Goal: Task Accomplishment & Management: Use online tool/utility

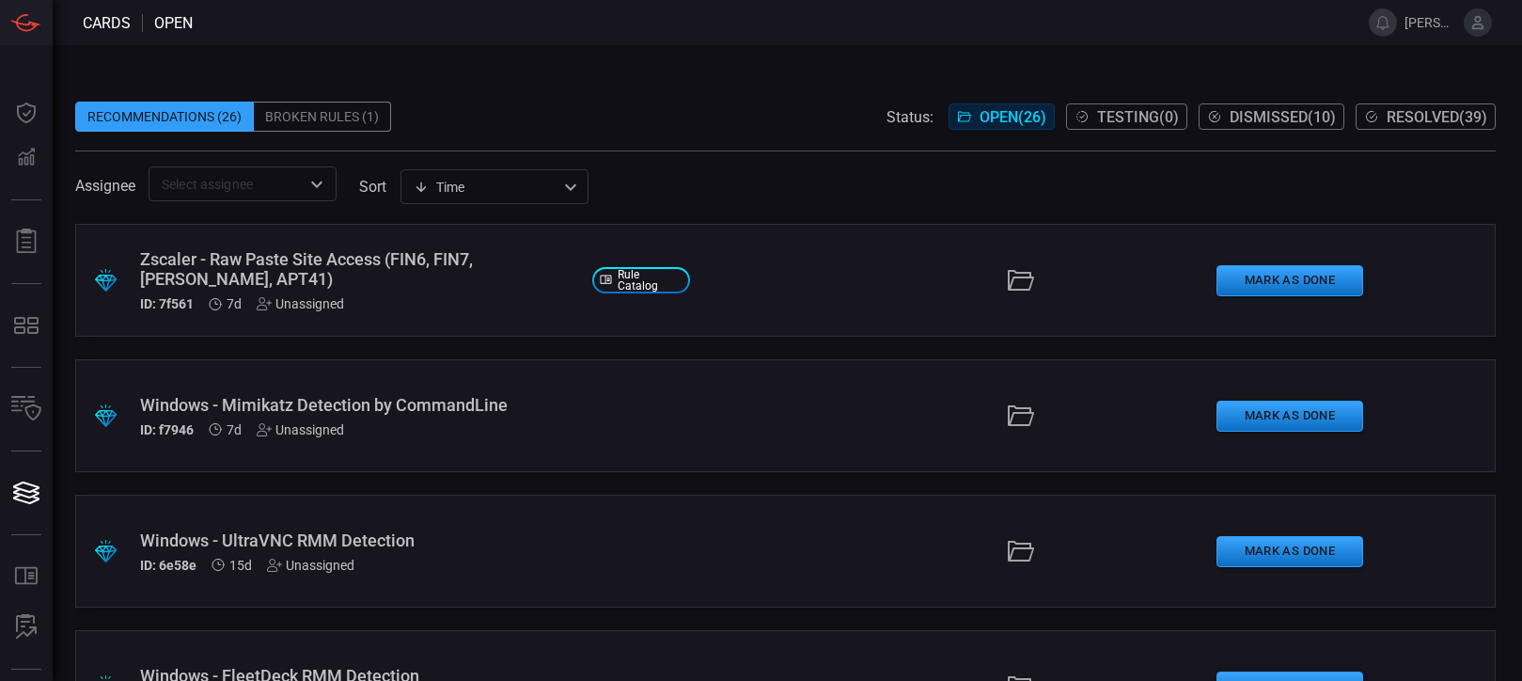
click at [321, 112] on div "Broken Rules (1)" at bounding box center [322, 117] width 137 height 30
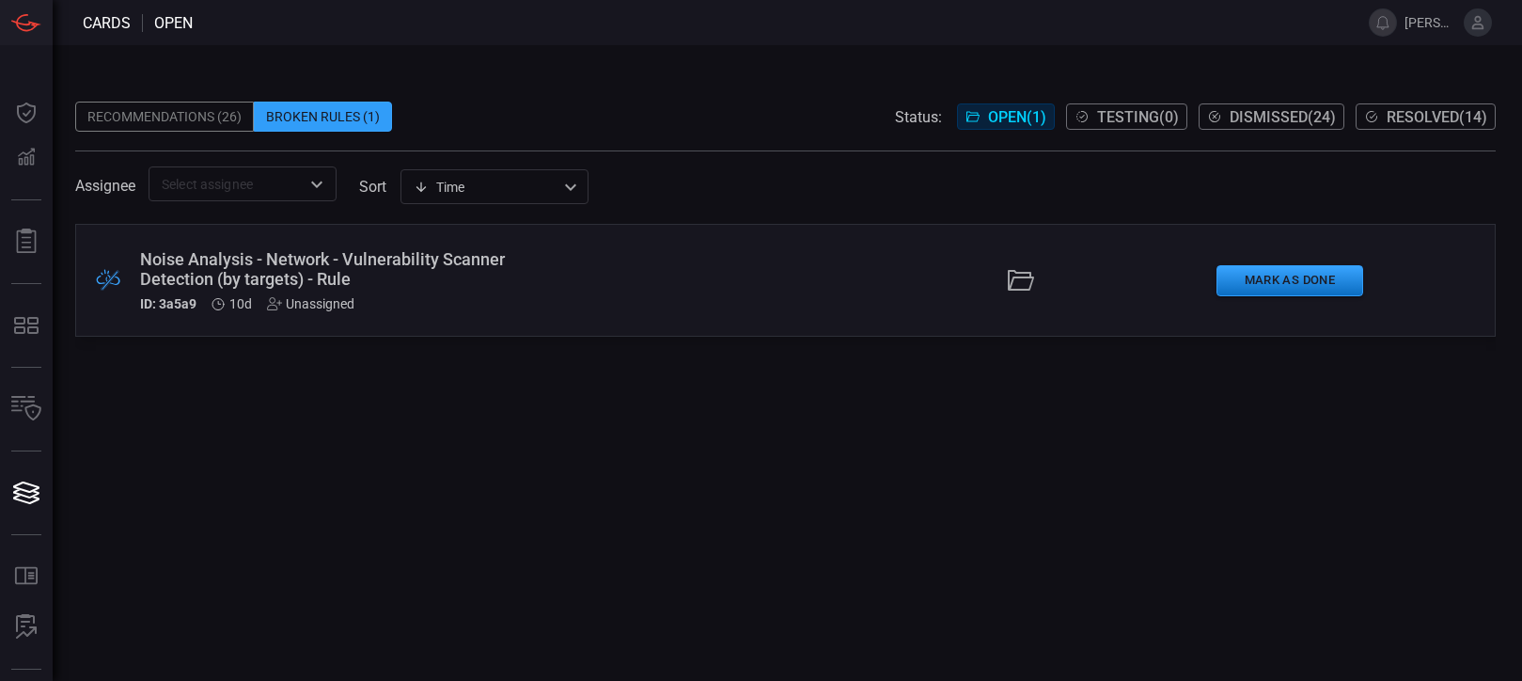
click at [207, 114] on div "Recommendations (26)" at bounding box center [164, 117] width 179 height 30
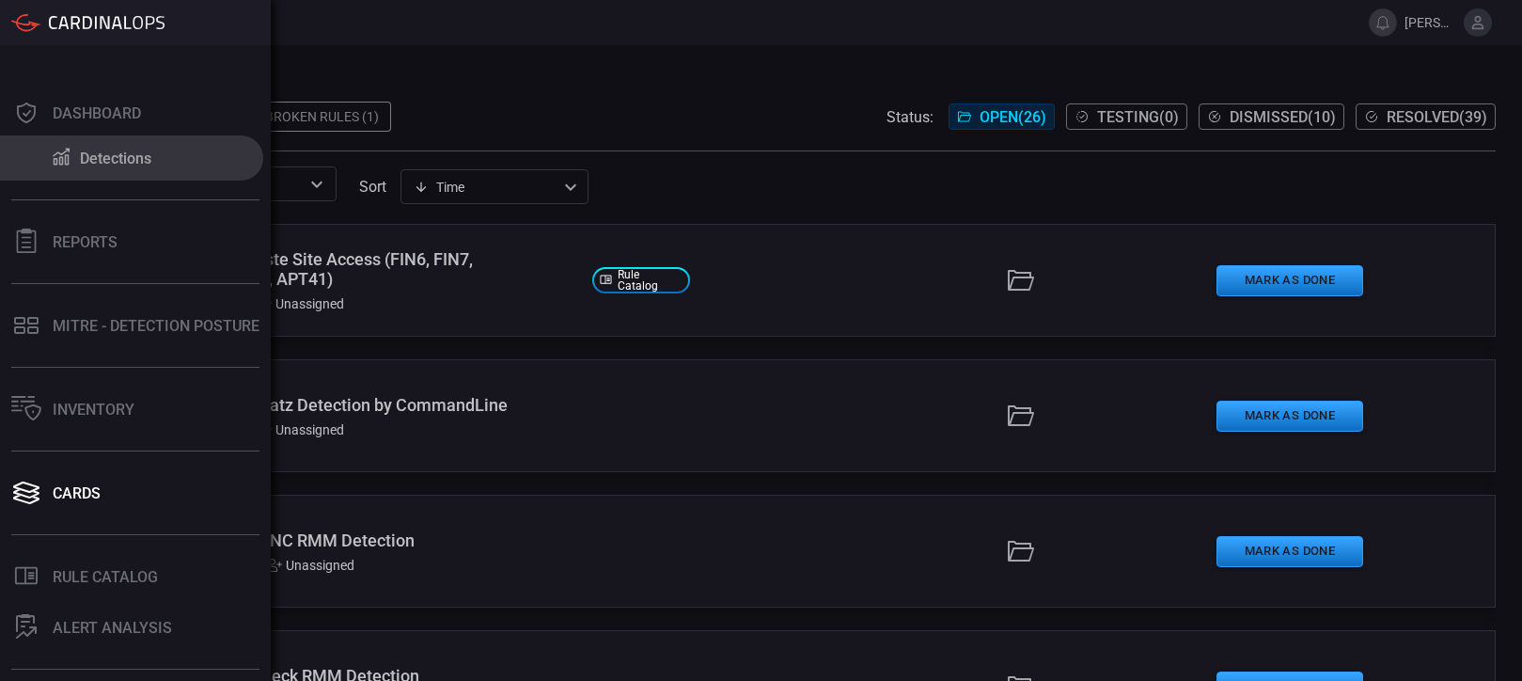
click at [34, 150] on button "Detections" at bounding box center [131, 157] width 263 height 45
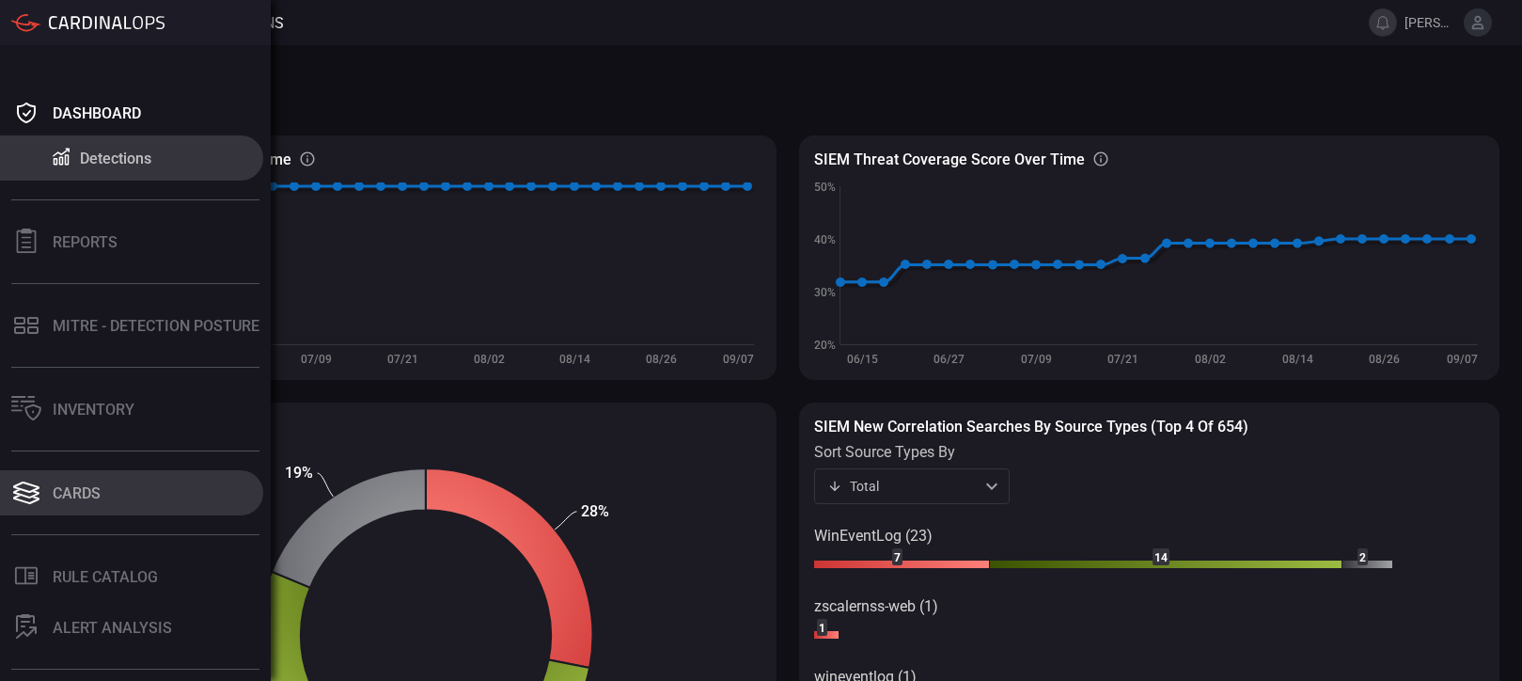
click at [94, 493] on div "Cards" at bounding box center [77, 493] width 48 height 18
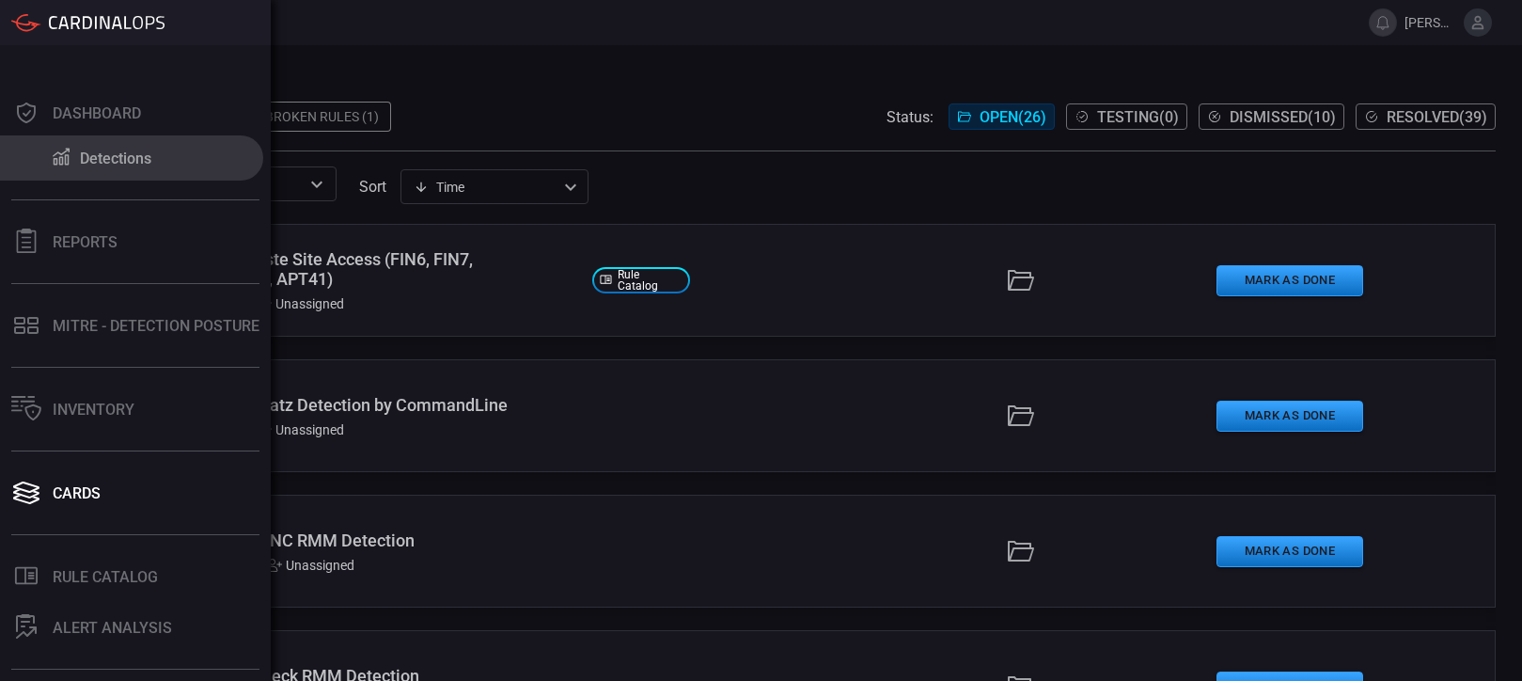
click at [59, 165] on icon at bounding box center [61, 157] width 17 height 17
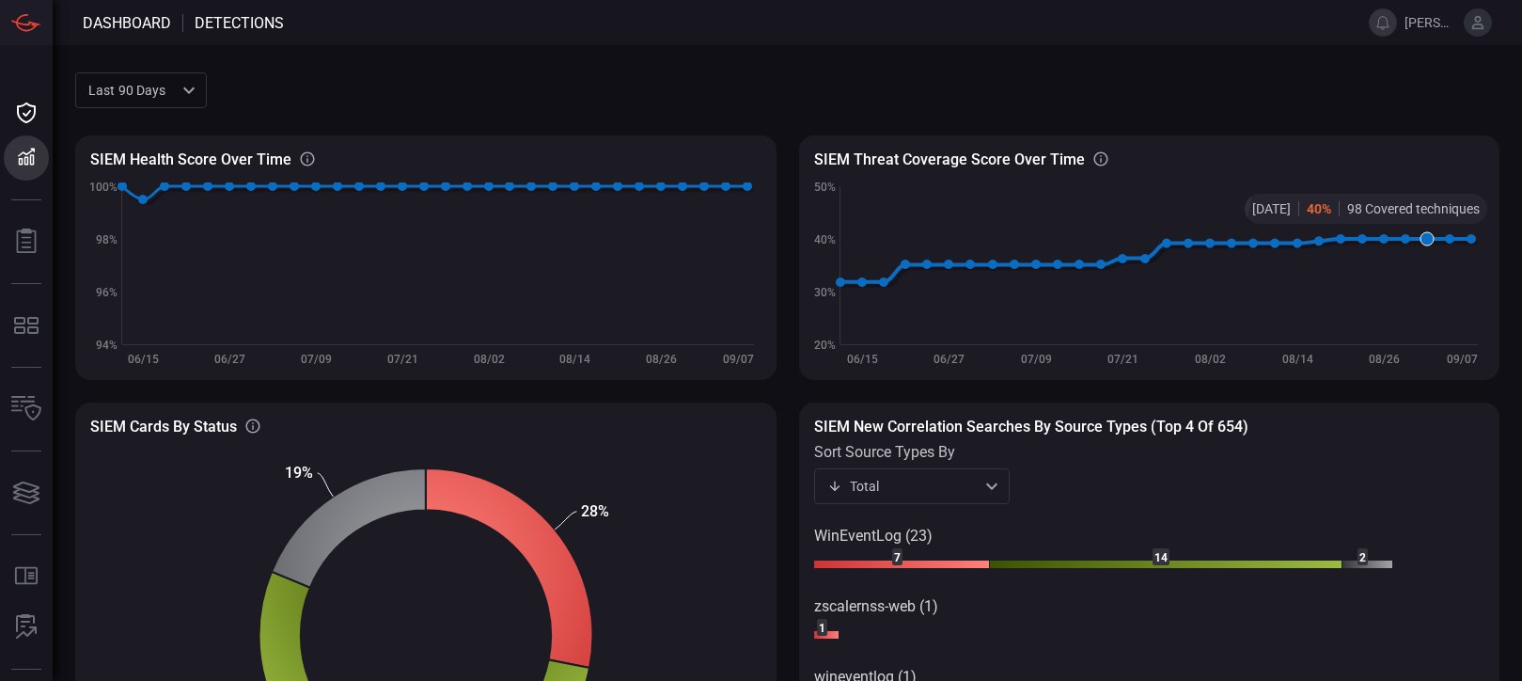
type button "/dashboard/detections"
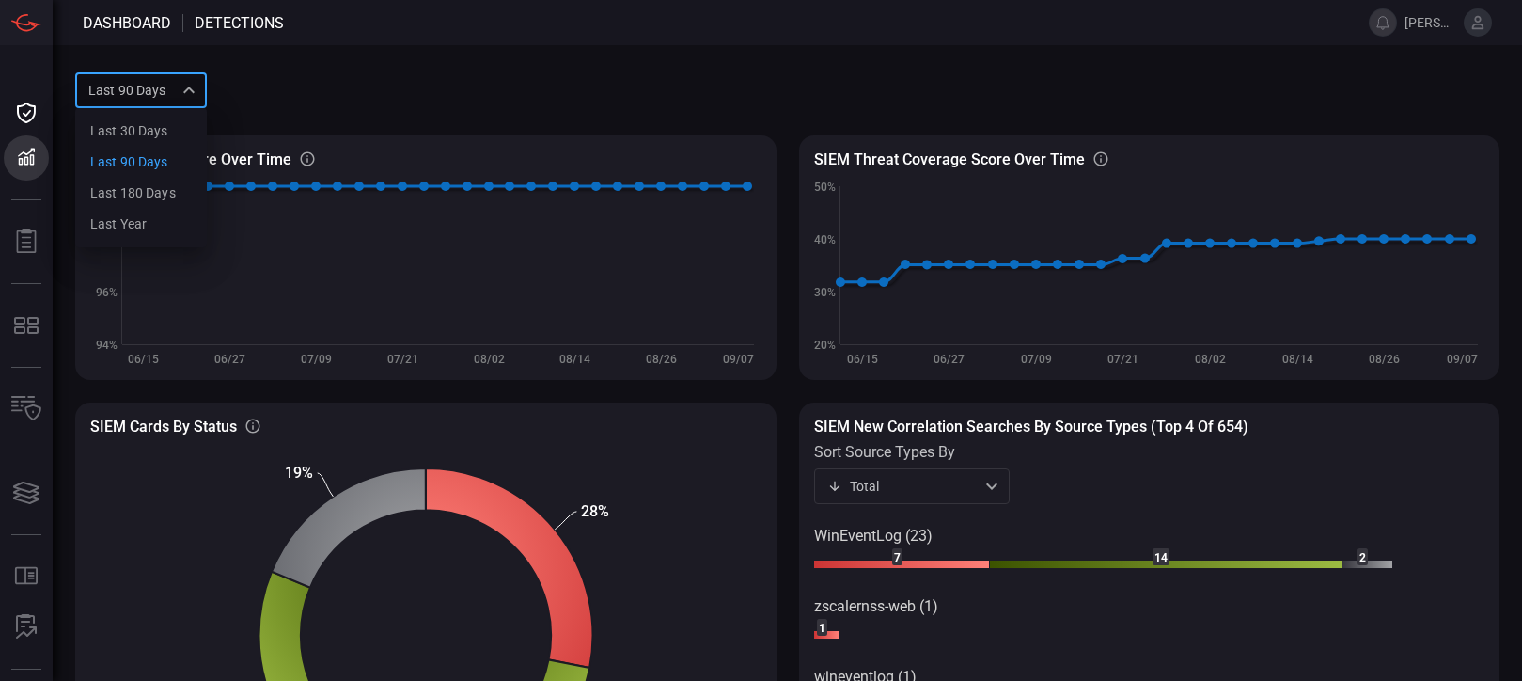
click at [203, 88] on div "Last 90 days quarter Last 30 days Last 90 days Last 180 days Last year ​" at bounding box center [141, 89] width 132 height 35
click at [163, 139] on div "Last 30 days" at bounding box center [129, 131] width 78 height 20
type input "month"
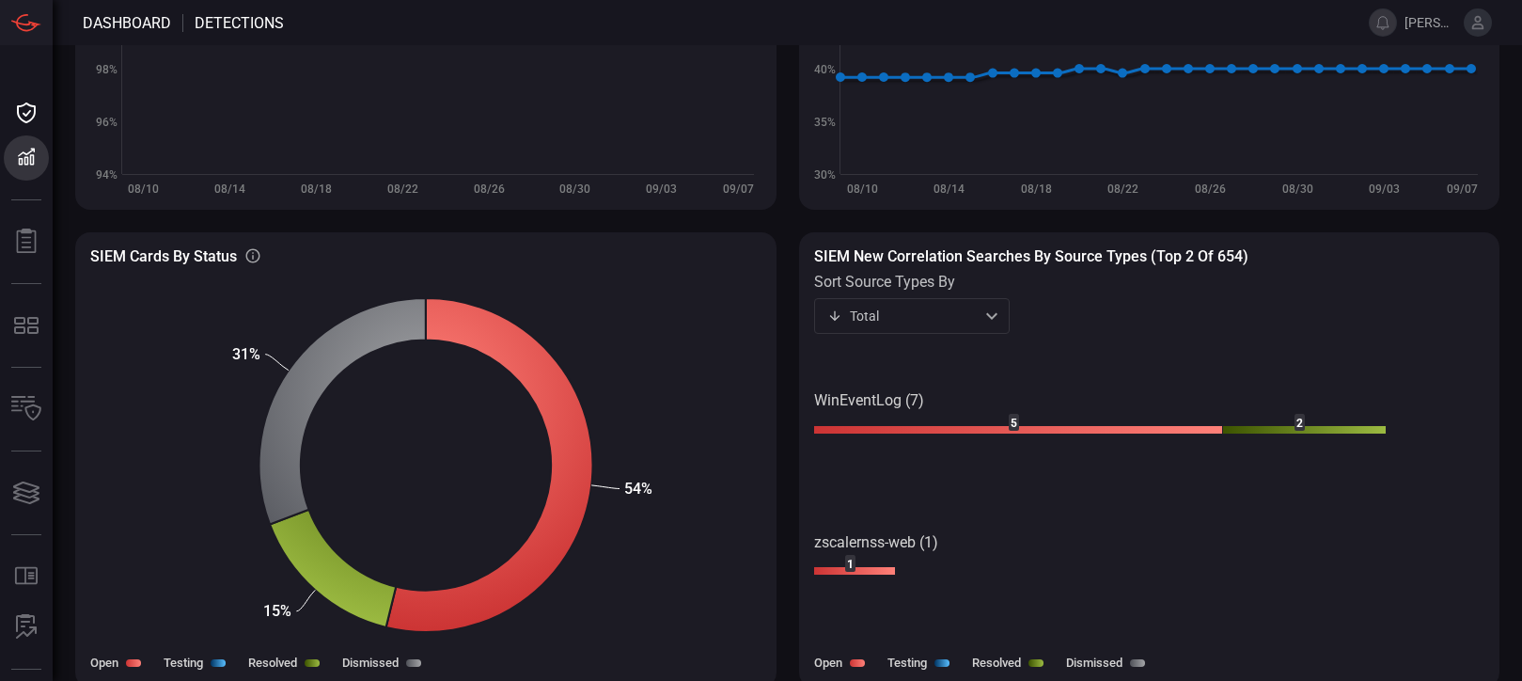
scroll to position [177, 0]
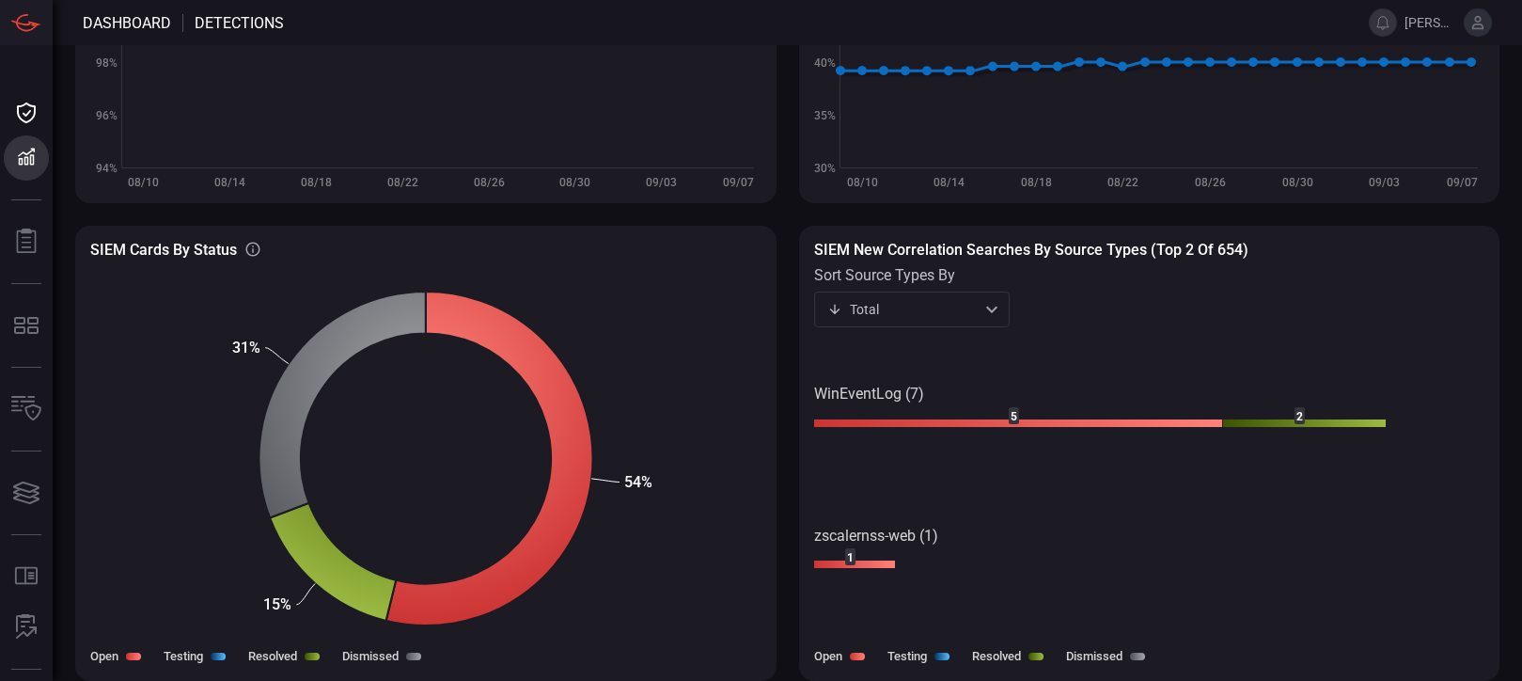
click at [989, 303] on div "Total total ​" at bounding box center [912, 308] width 196 height 35
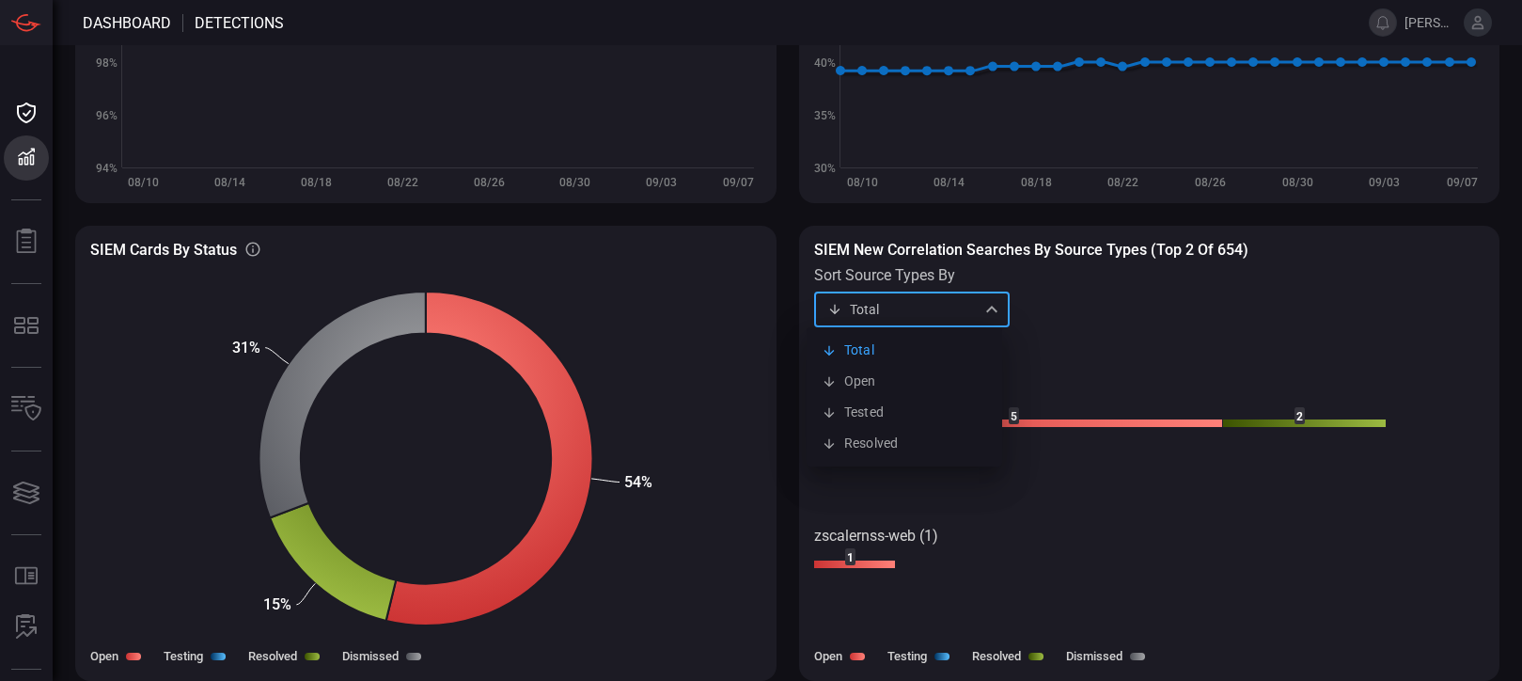
click at [983, 303] on div at bounding box center [761, 340] width 1522 height 681
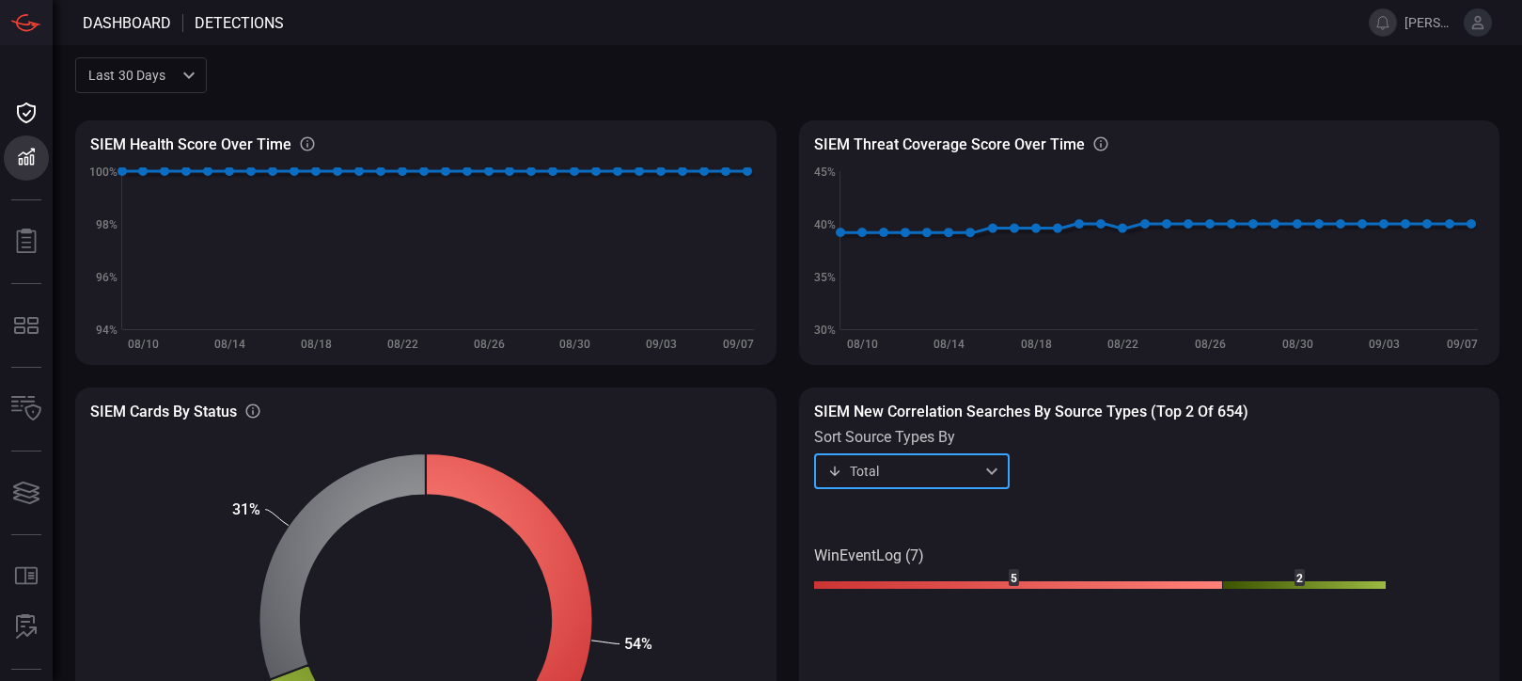
scroll to position [0, 0]
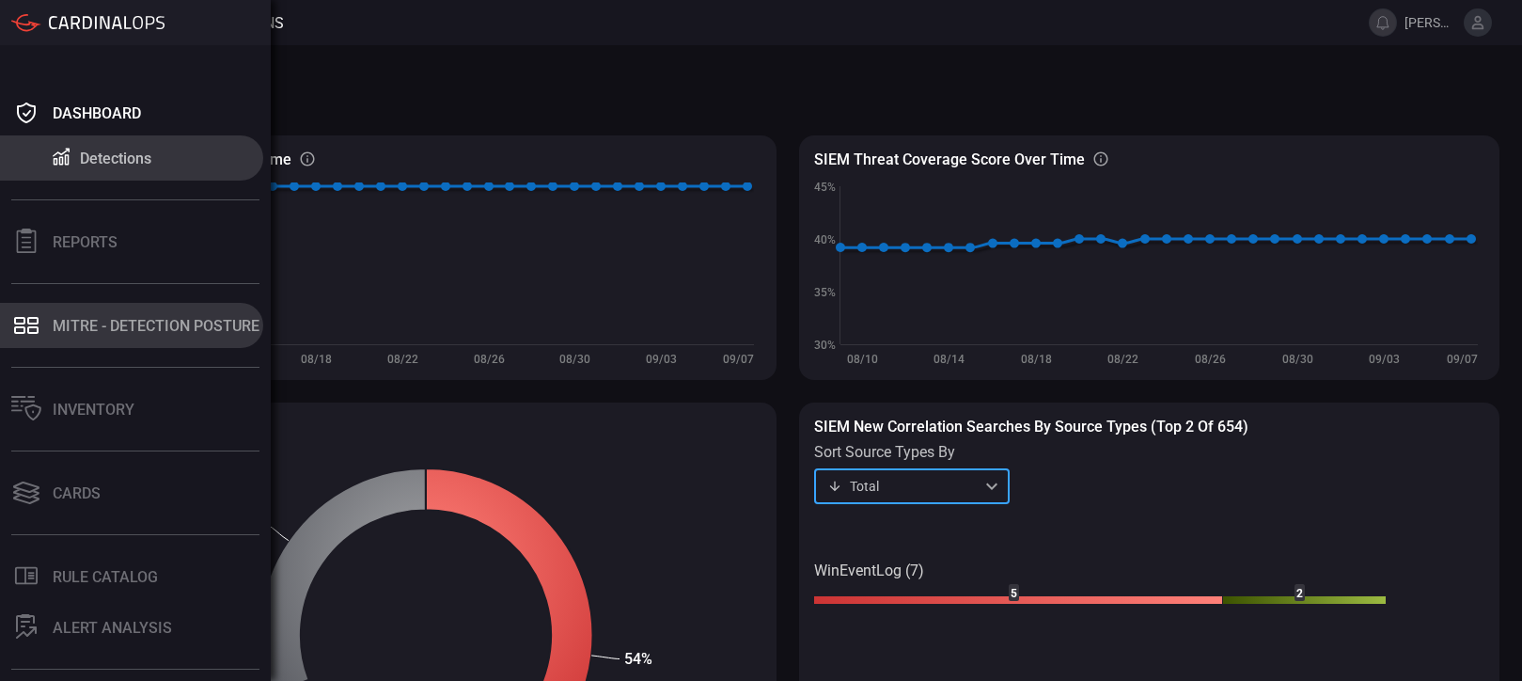
click at [125, 323] on div "MITRE - Detection Posture" at bounding box center [156, 326] width 207 height 18
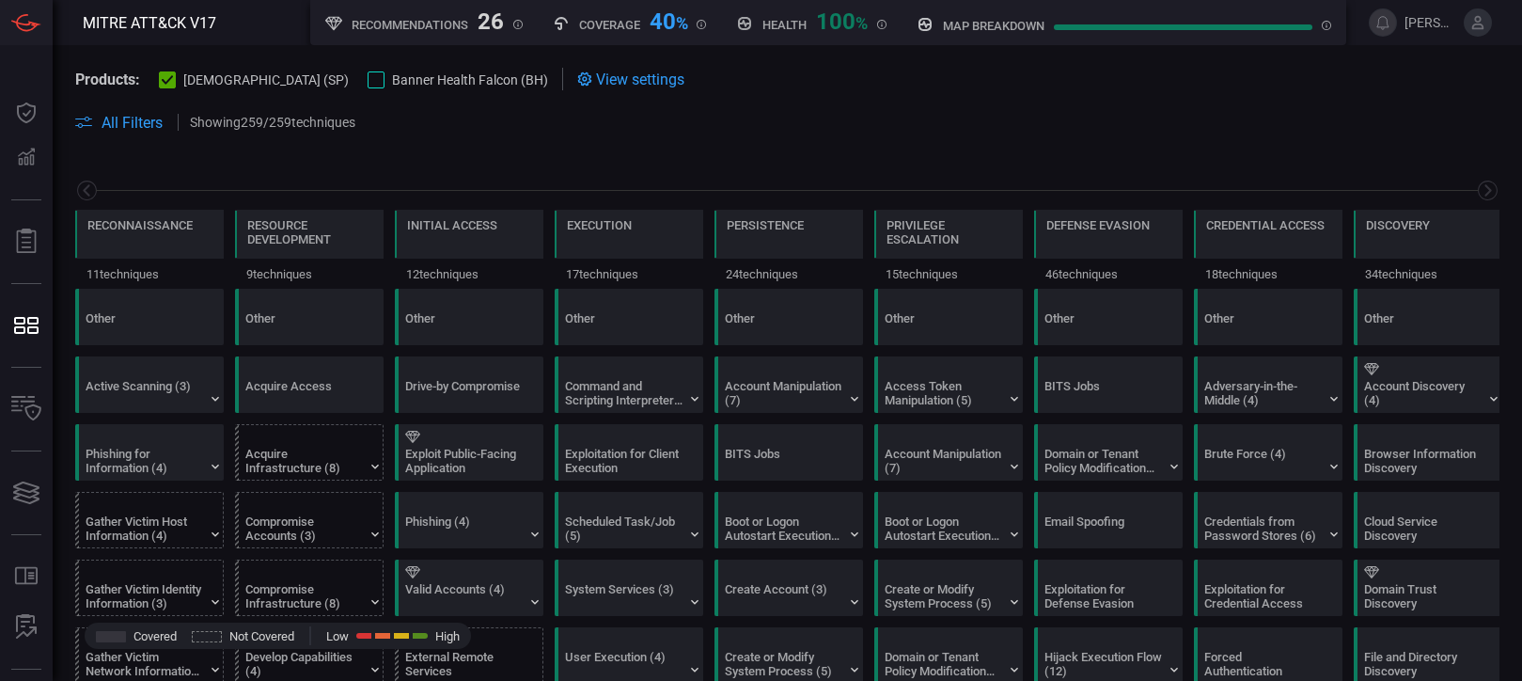
scroll to position [0, 246]
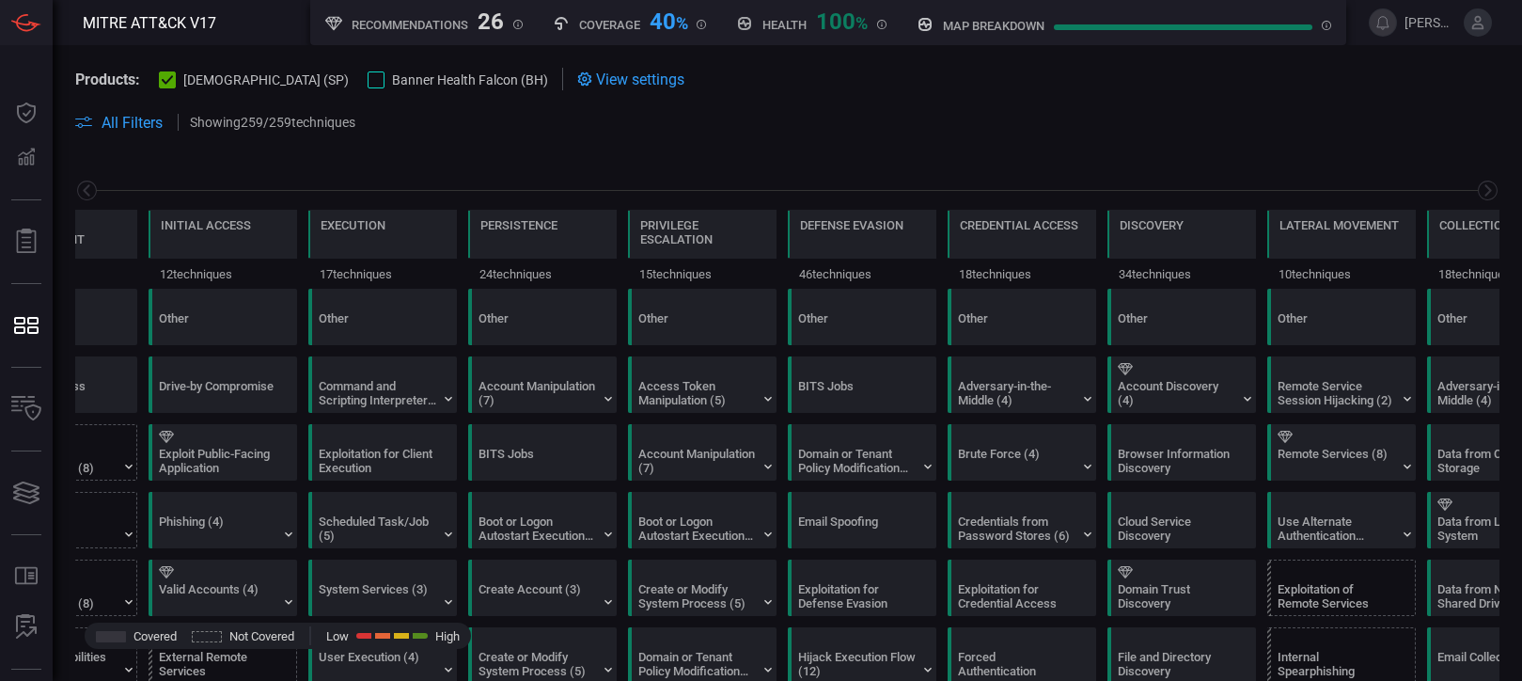
click at [368, 82] on div at bounding box center [376, 79] width 17 height 17
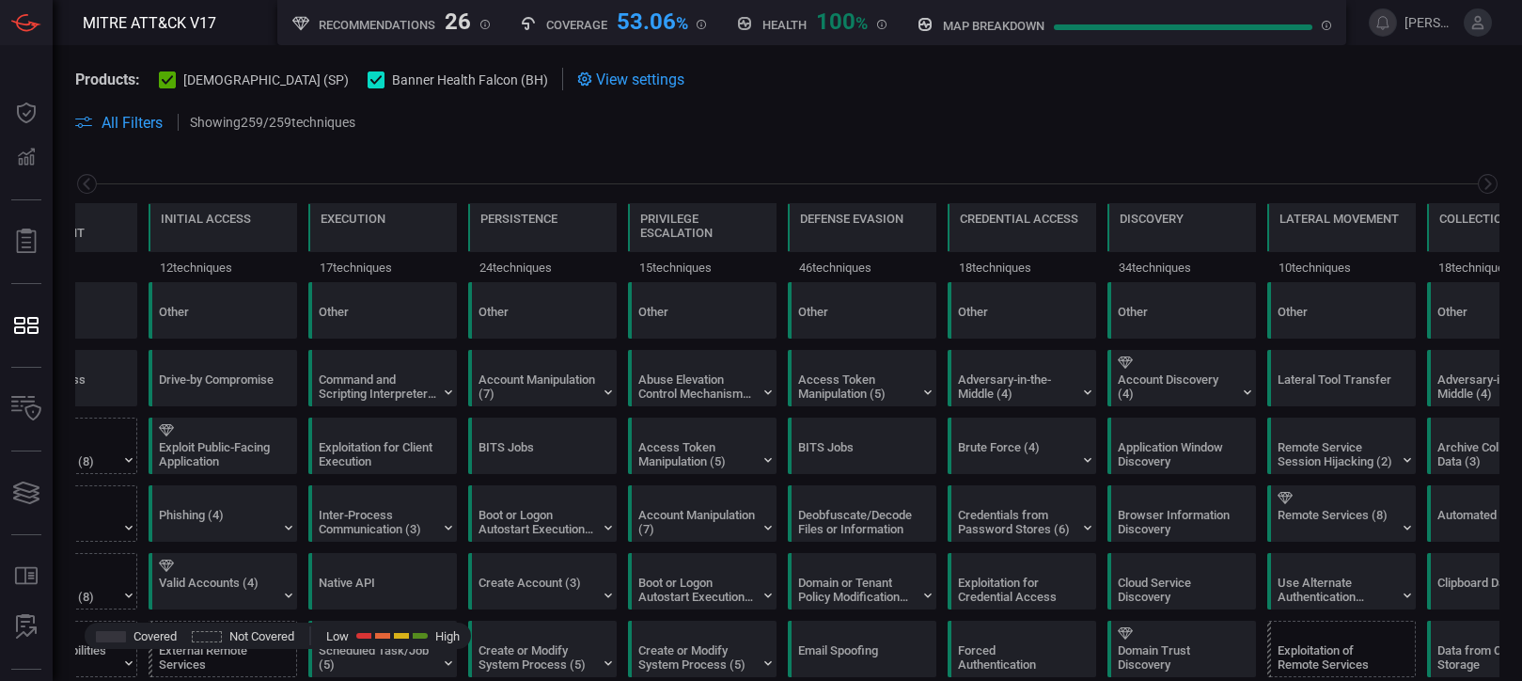
scroll to position [0, 0]
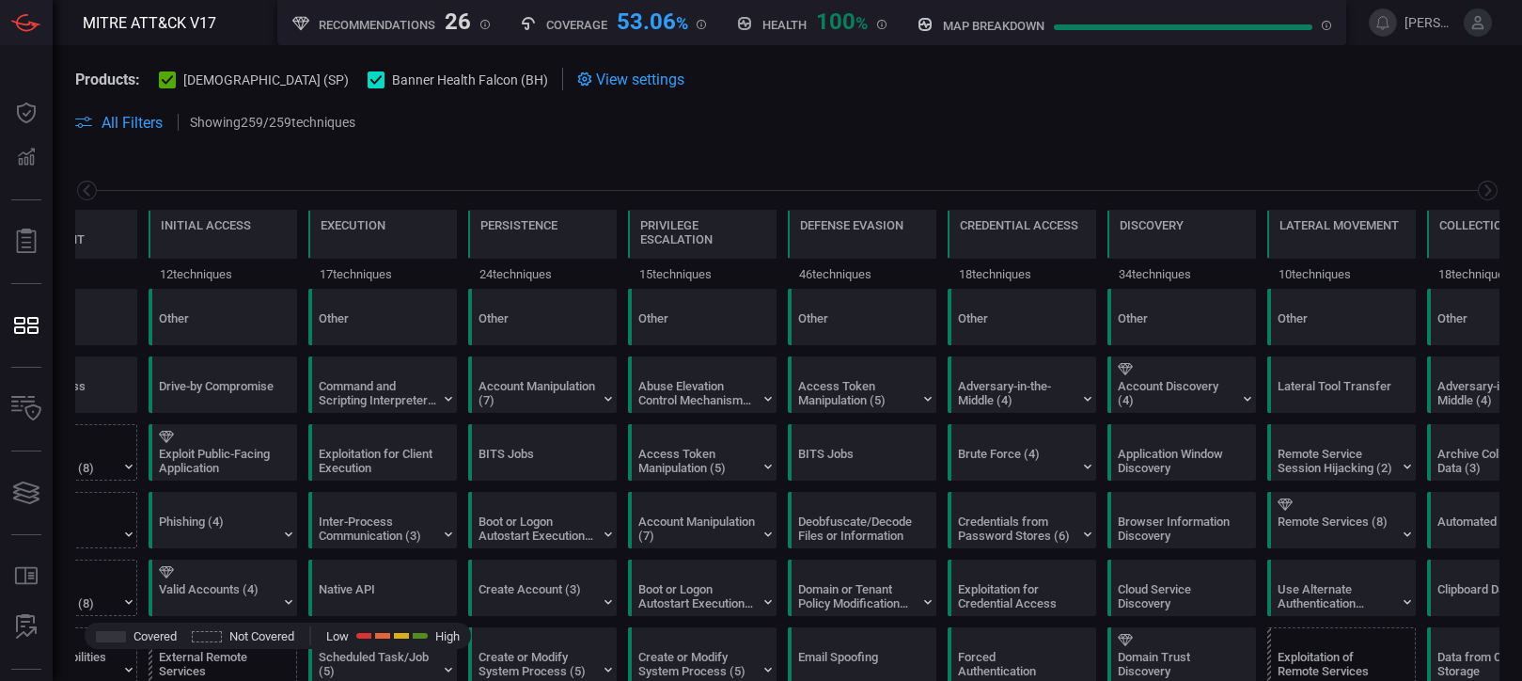
click at [370, 80] on icon at bounding box center [376, 79] width 12 height 9
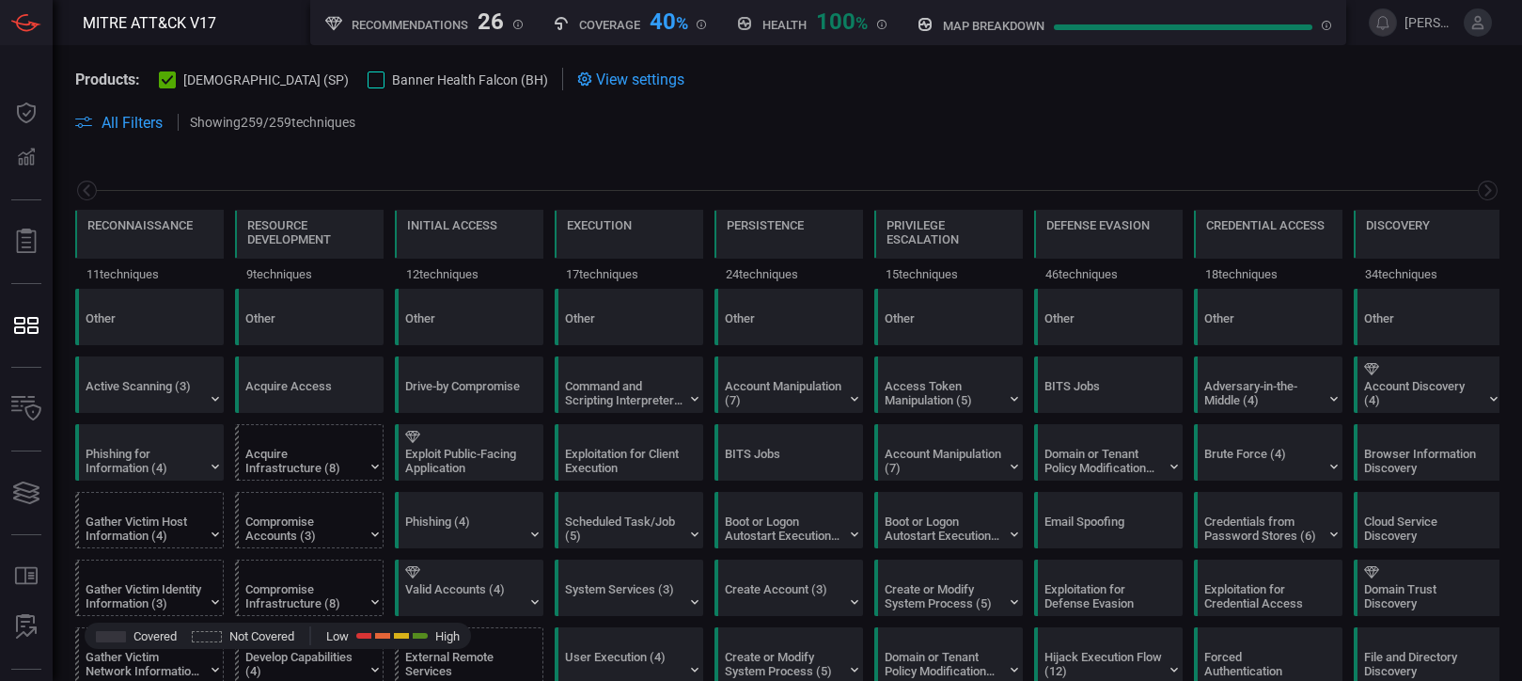
scroll to position [0, 246]
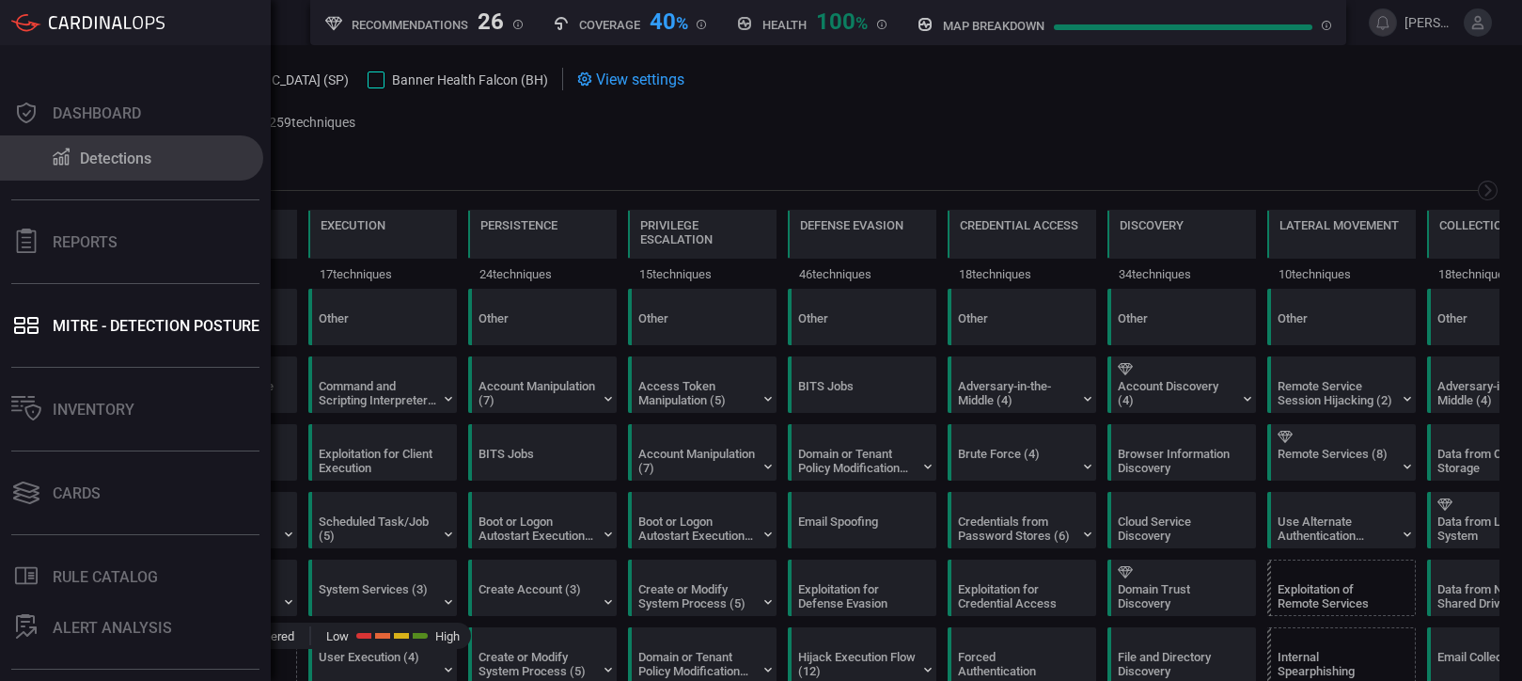
click at [42, 153] on button "Detections" at bounding box center [131, 157] width 263 height 45
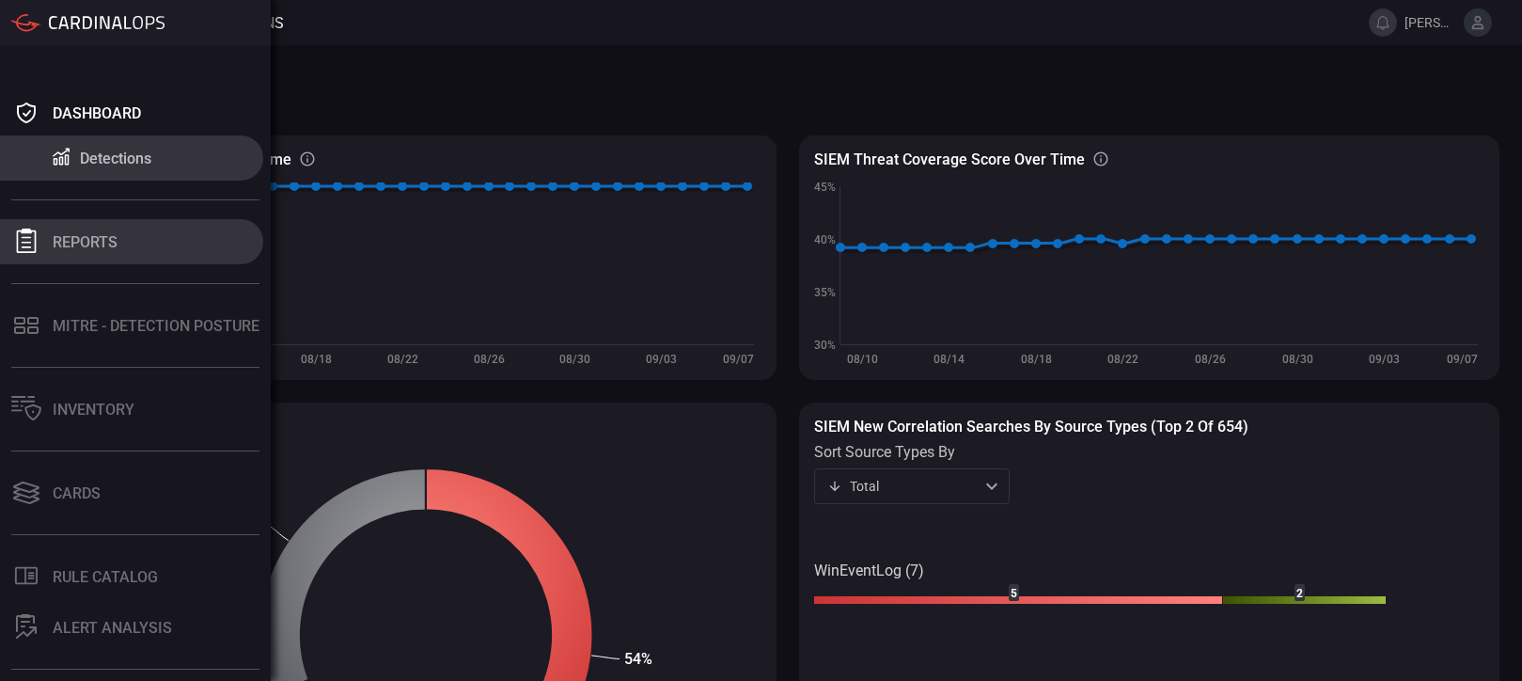
click at [42, 236] on button "Reports" at bounding box center [131, 241] width 263 height 45
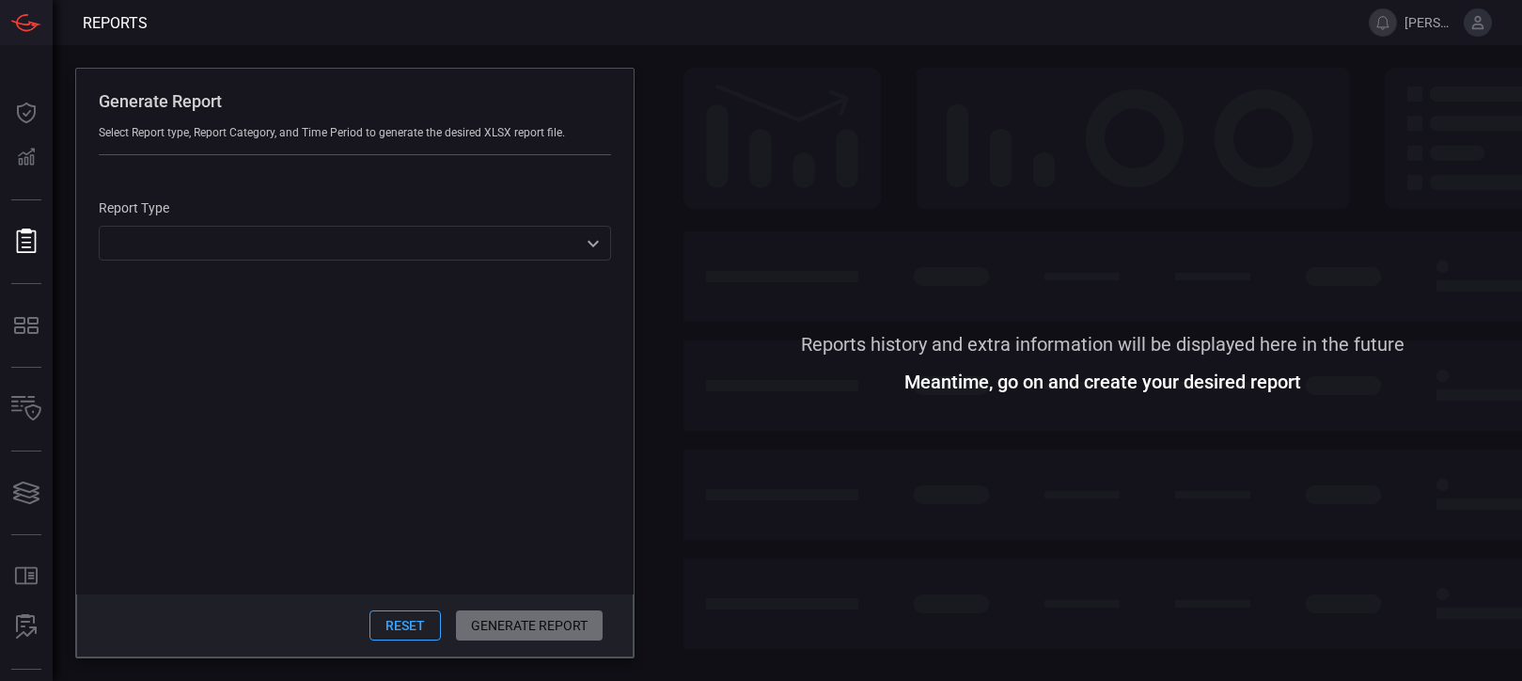
click at [324, 244] on div "​ ​" at bounding box center [355, 243] width 512 height 35
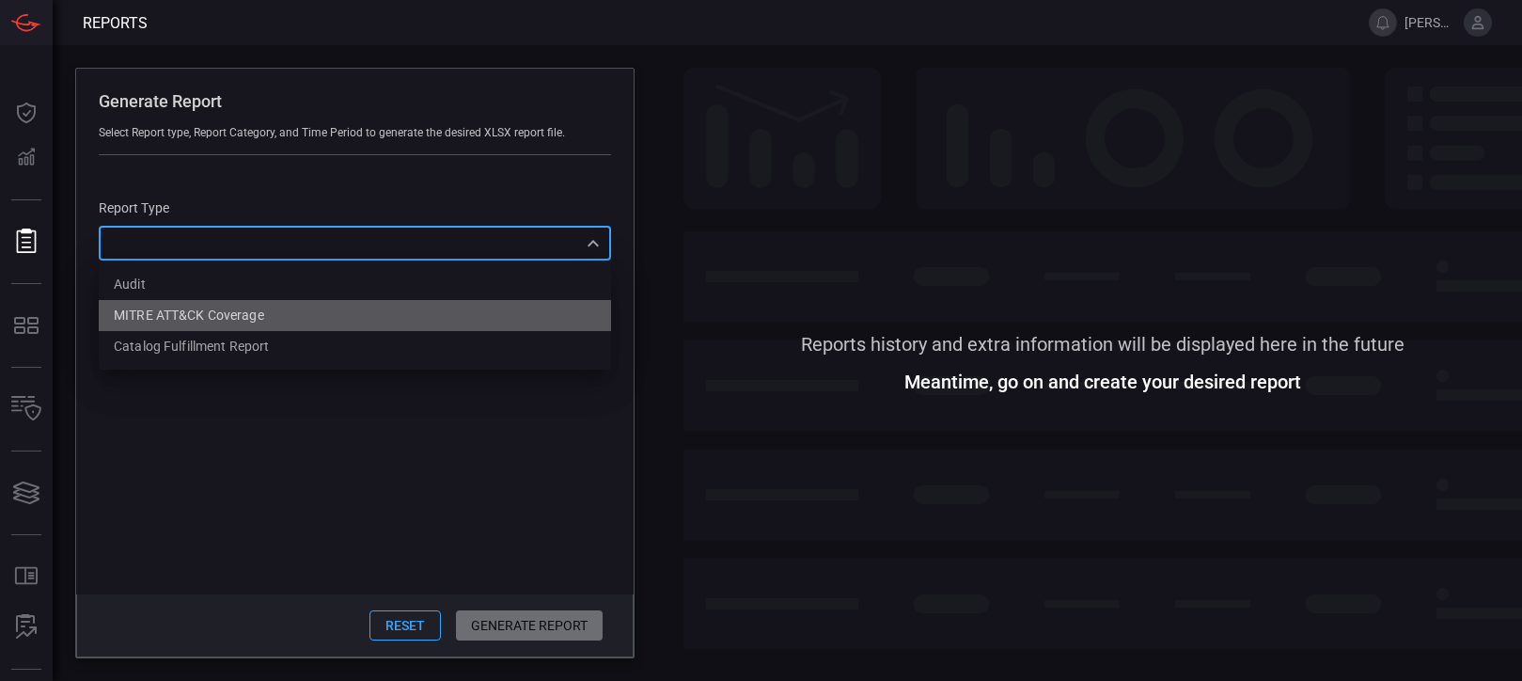
click at [255, 305] on li "MITRE ATT&CK Coverage" at bounding box center [355, 315] width 512 height 31
type input "mitreCoverage"
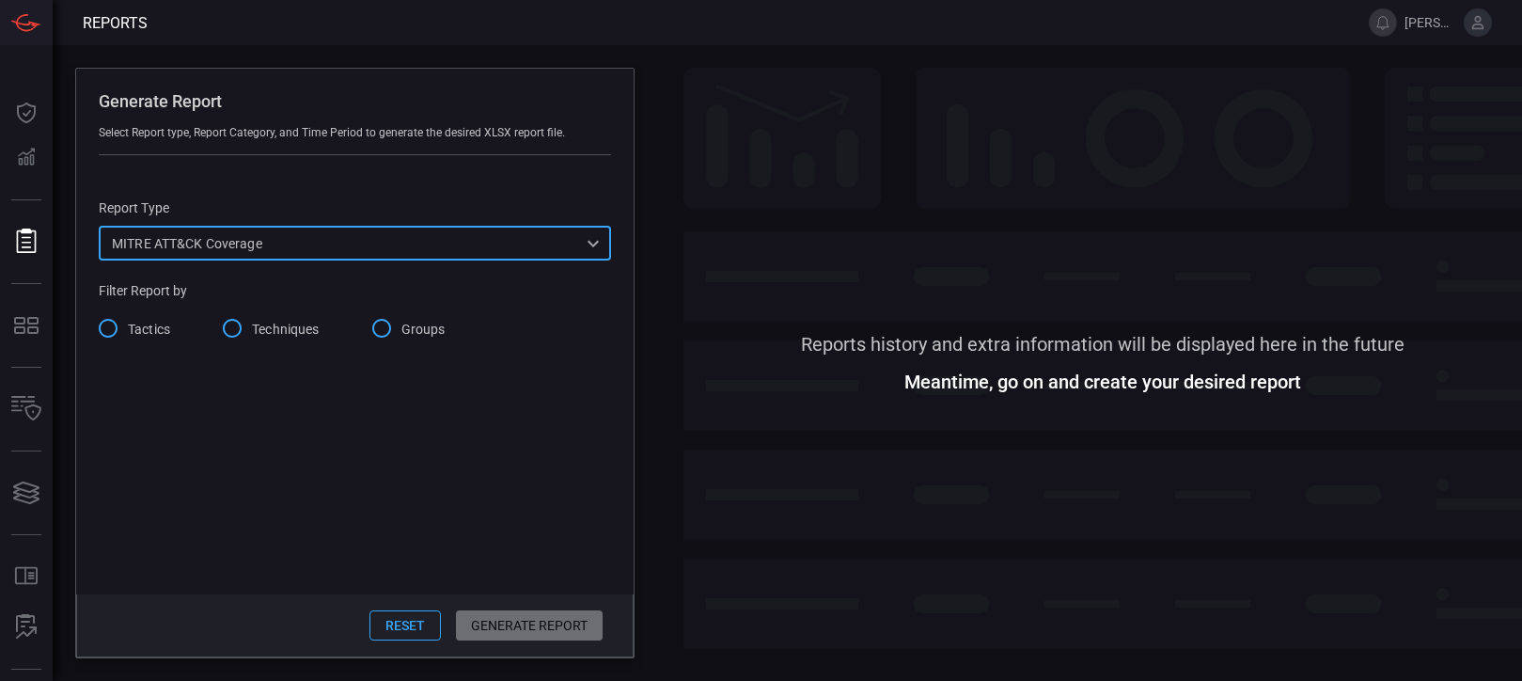
click at [119, 326] on input "Tactics" at bounding box center [107, 327] width 39 height 39
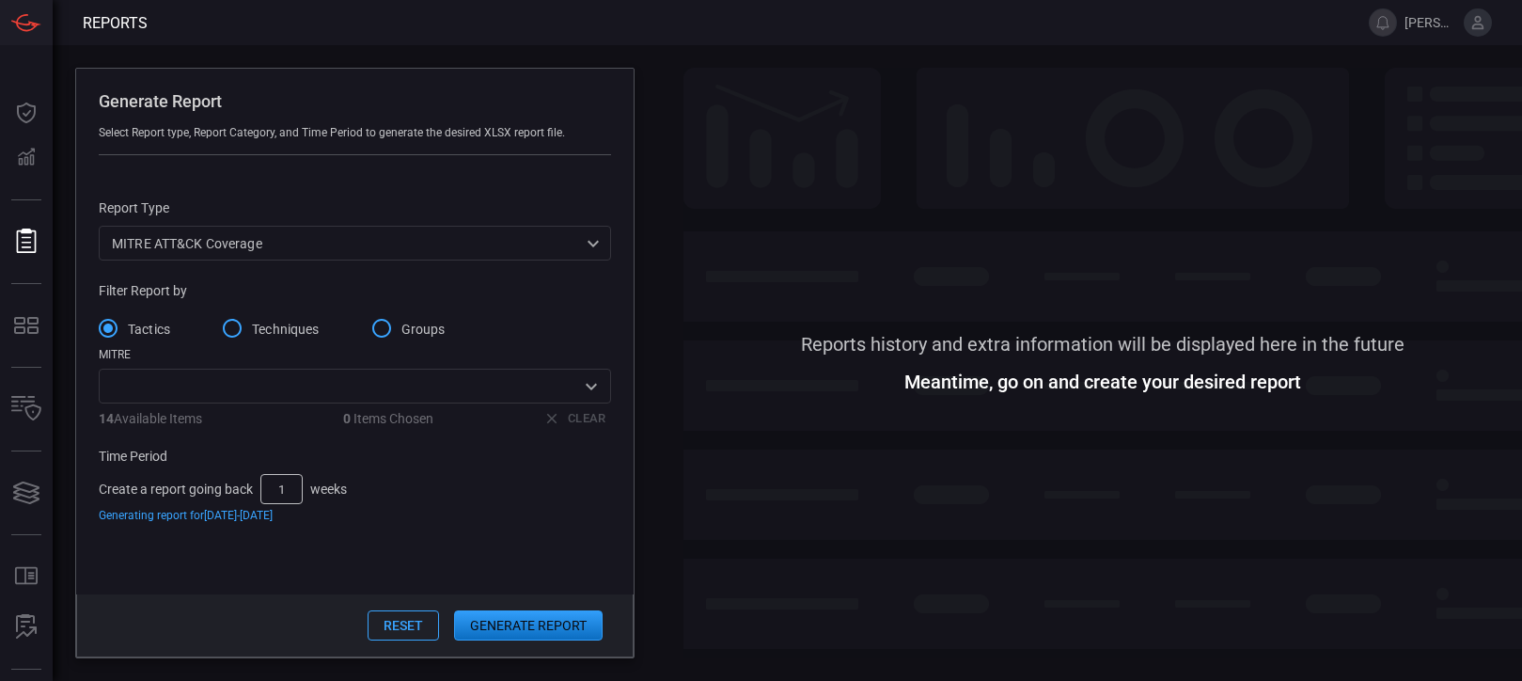
click at [244, 326] on input "Techniques" at bounding box center [231, 327] width 39 height 39
click at [129, 328] on span "Tactics" at bounding box center [149, 330] width 42 height 20
click at [128, 328] on input "Tactics" at bounding box center [107, 327] width 39 height 39
click at [250, 322] on input "Techniques" at bounding box center [231, 327] width 39 height 39
click at [106, 326] on input "Tactics" at bounding box center [107, 327] width 39 height 39
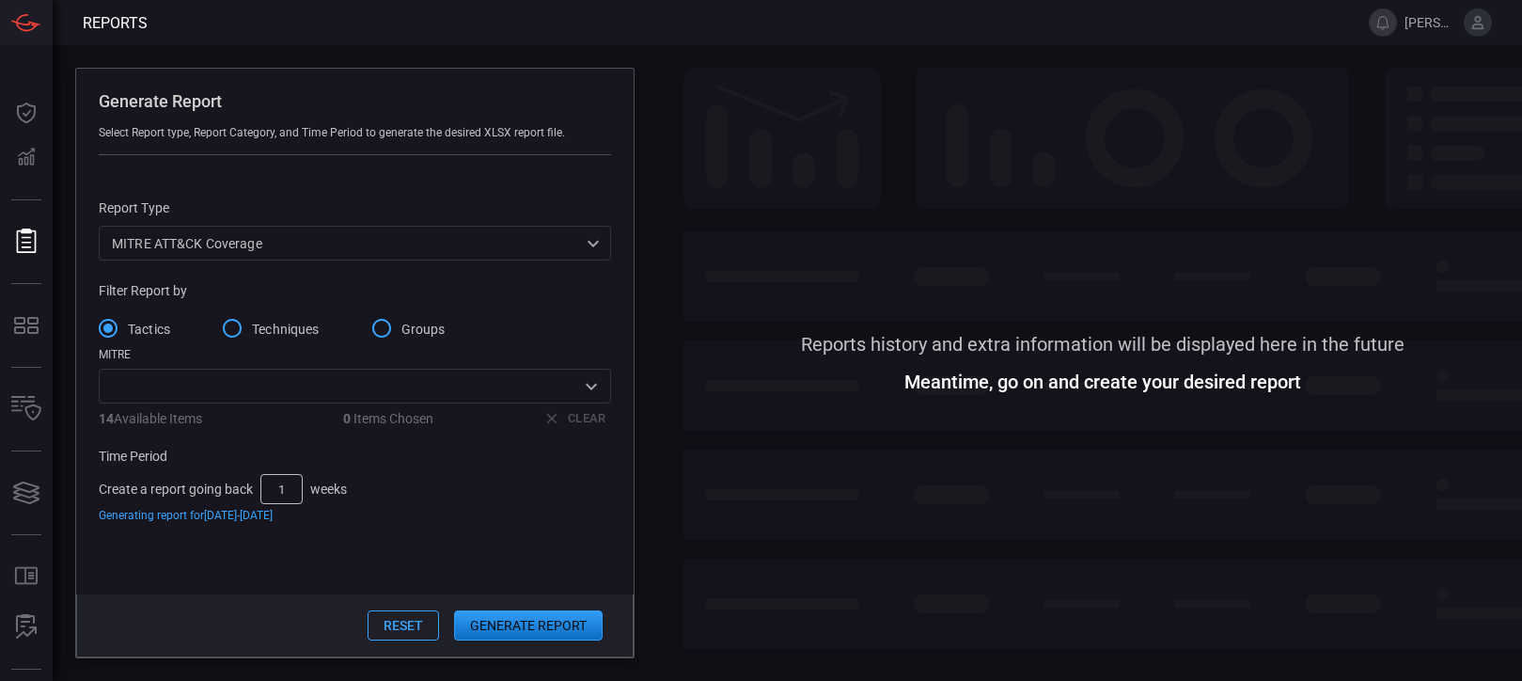
click at [269, 400] on div "​" at bounding box center [355, 386] width 512 height 35
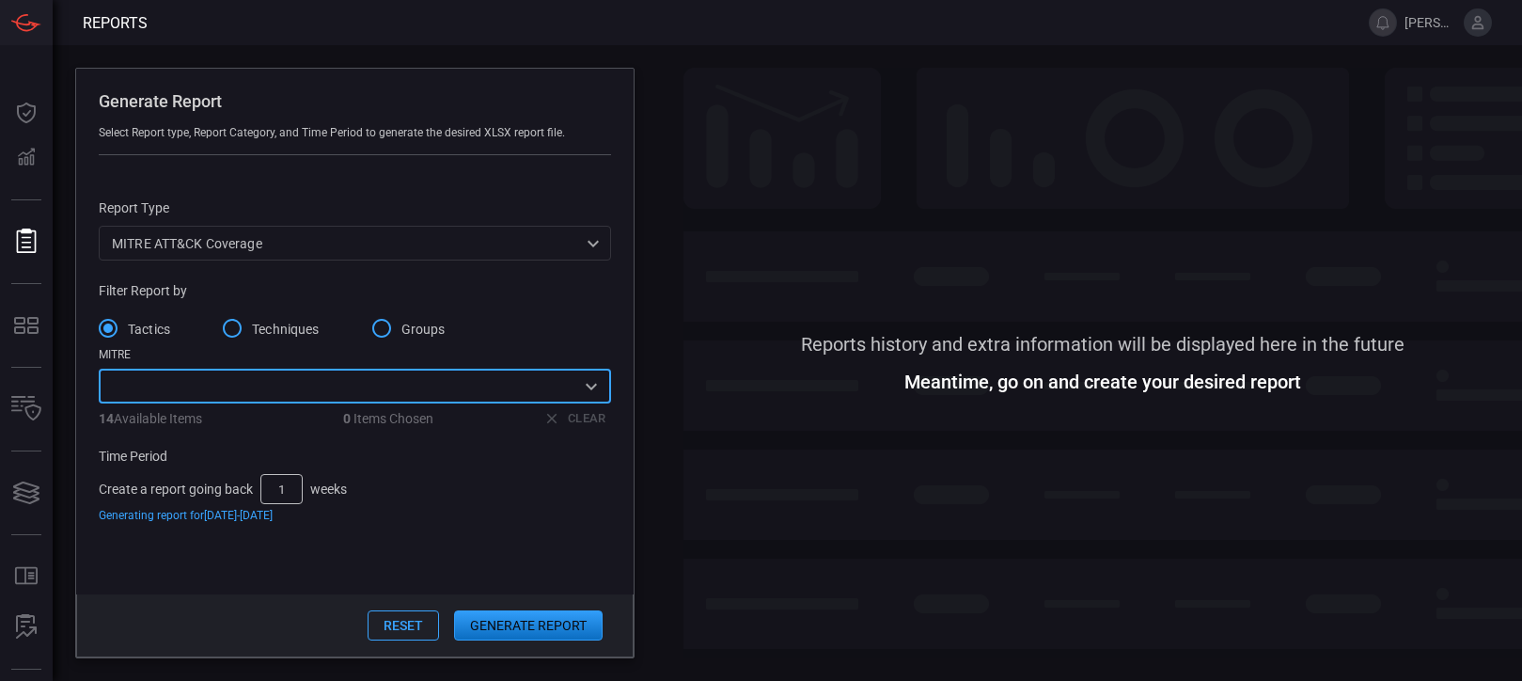
click at [269, 400] on div "​" at bounding box center [355, 386] width 512 height 35
click at [235, 325] on input "Techniques" at bounding box center [231, 327] width 39 height 39
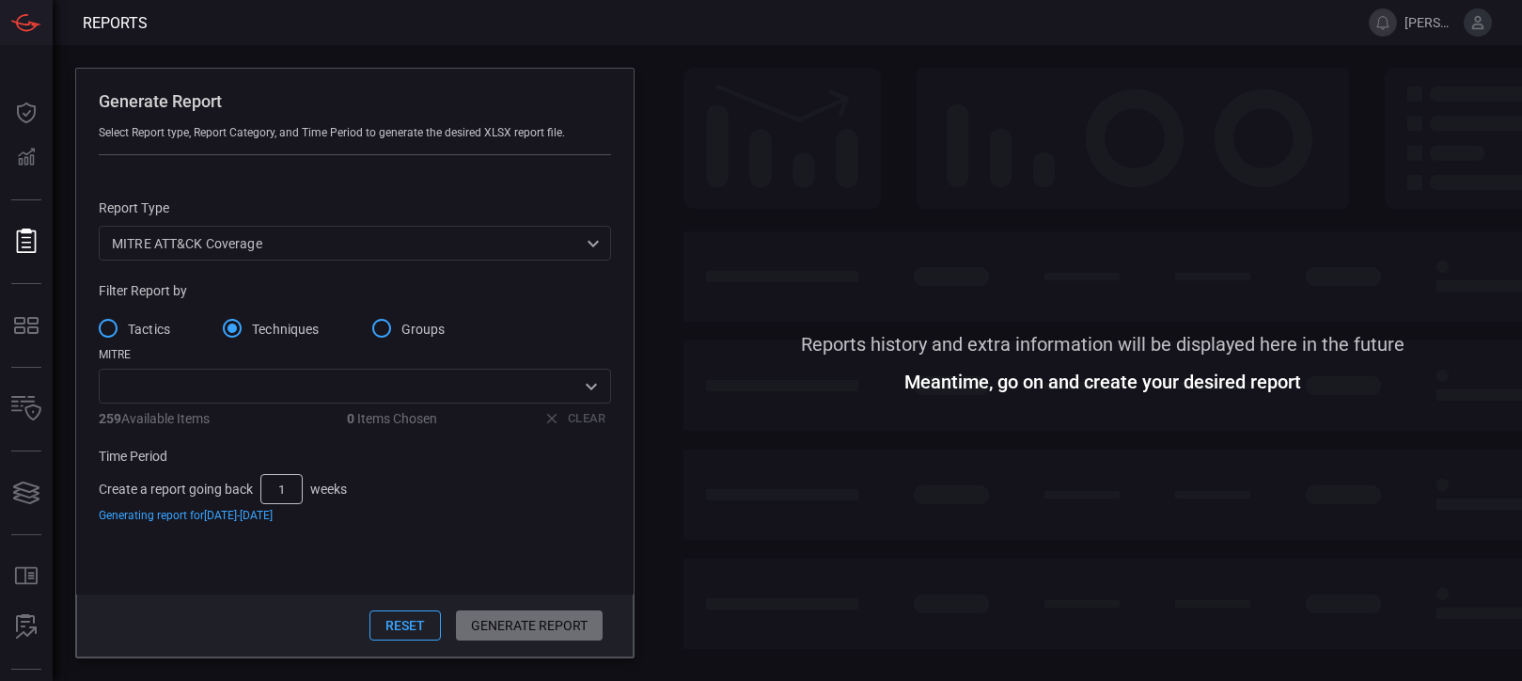
click at [291, 490] on input "1" at bounding box center [281, 489] width 42 height 30
type input "5"
click at [364, 520] on div "Generating report for [DATE] - [DATE]" at bounding box center [355, 515] width 512 height 13
click at [541, 624] on div "Reset Generate Report" at bounding box center [354, 625] width 557 height 63
click at [471, 538] on div "Report Type MITRE ATT&CK Coverage mitreCoverage ​ Filter Report by Tactics Tech…" at bounding box center [354, 353] width 557 height 396
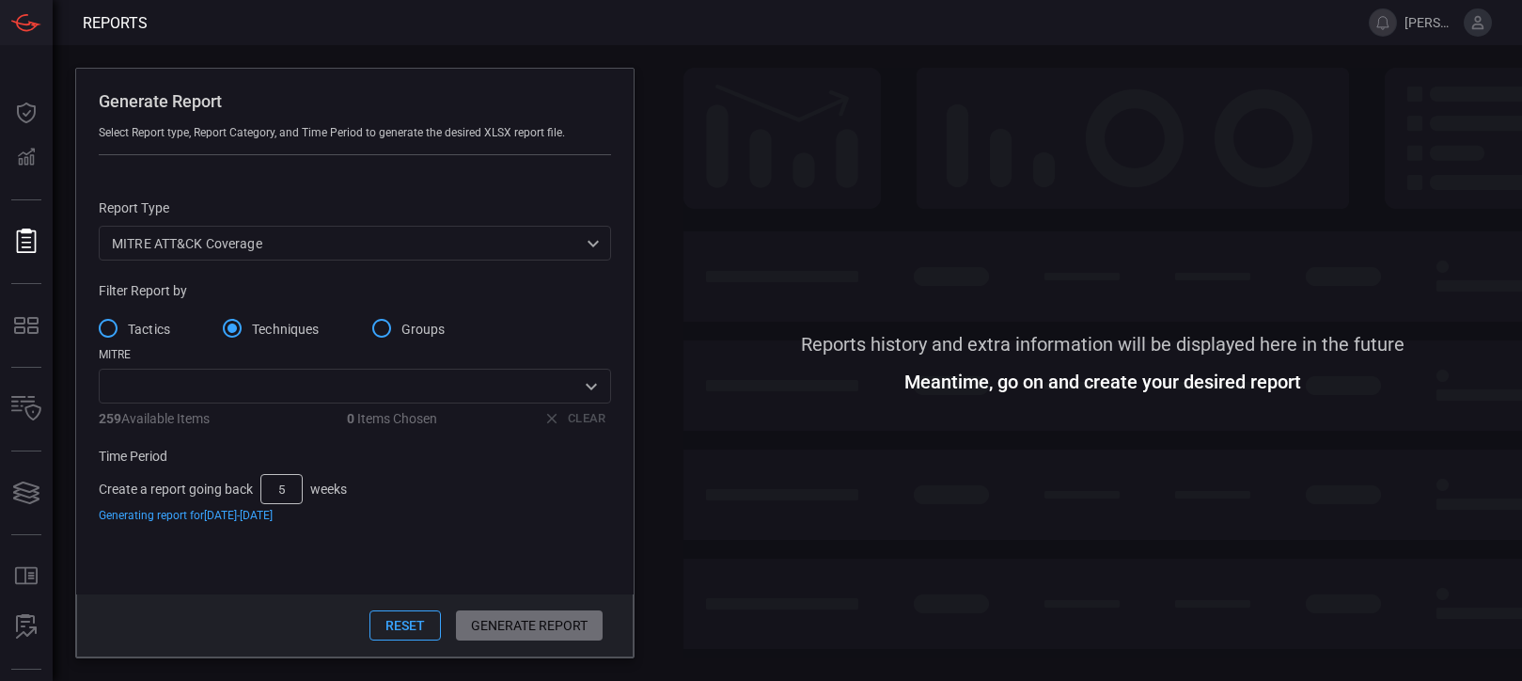
click at [463, 375] on input "text" at bounding box center [339, 386] width 470 height 24
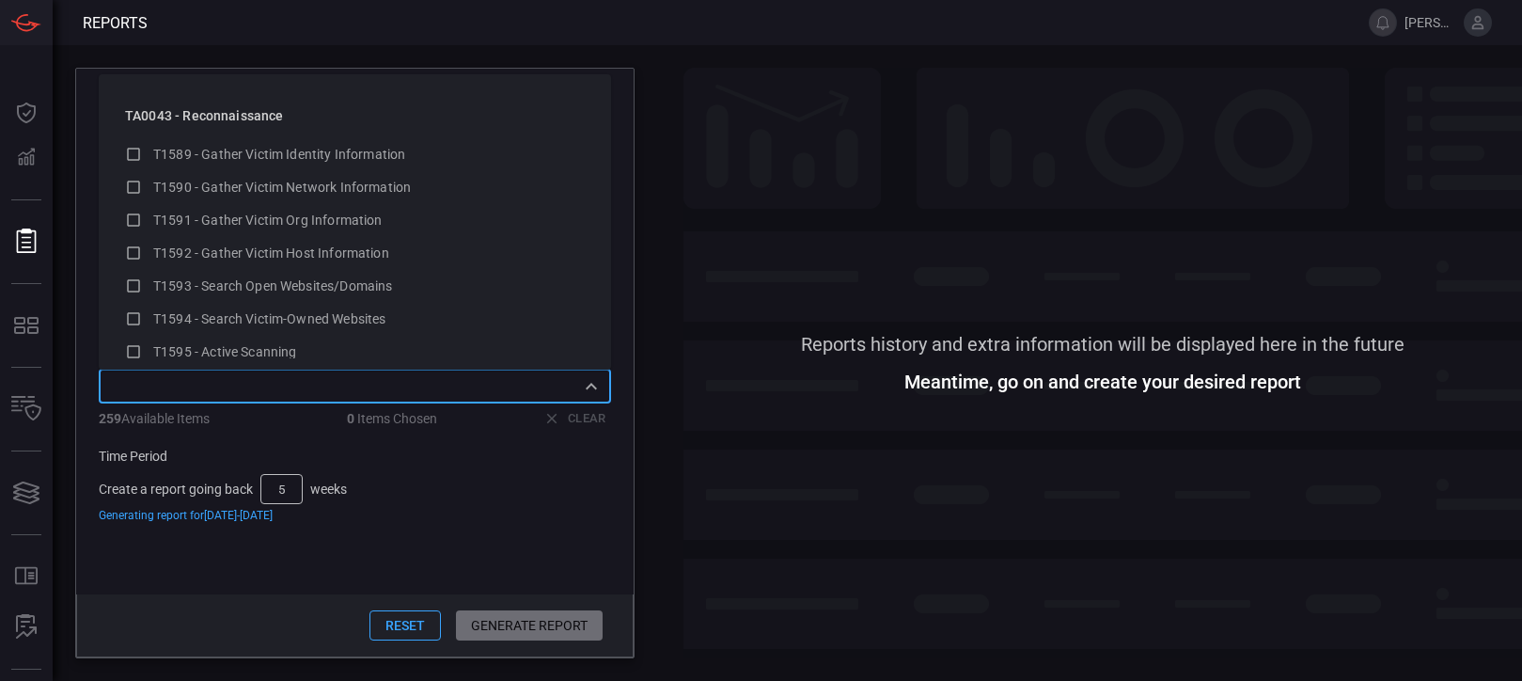
click at [463, 375] on input "text" at bounding box center [339, 386] width 470 height 24
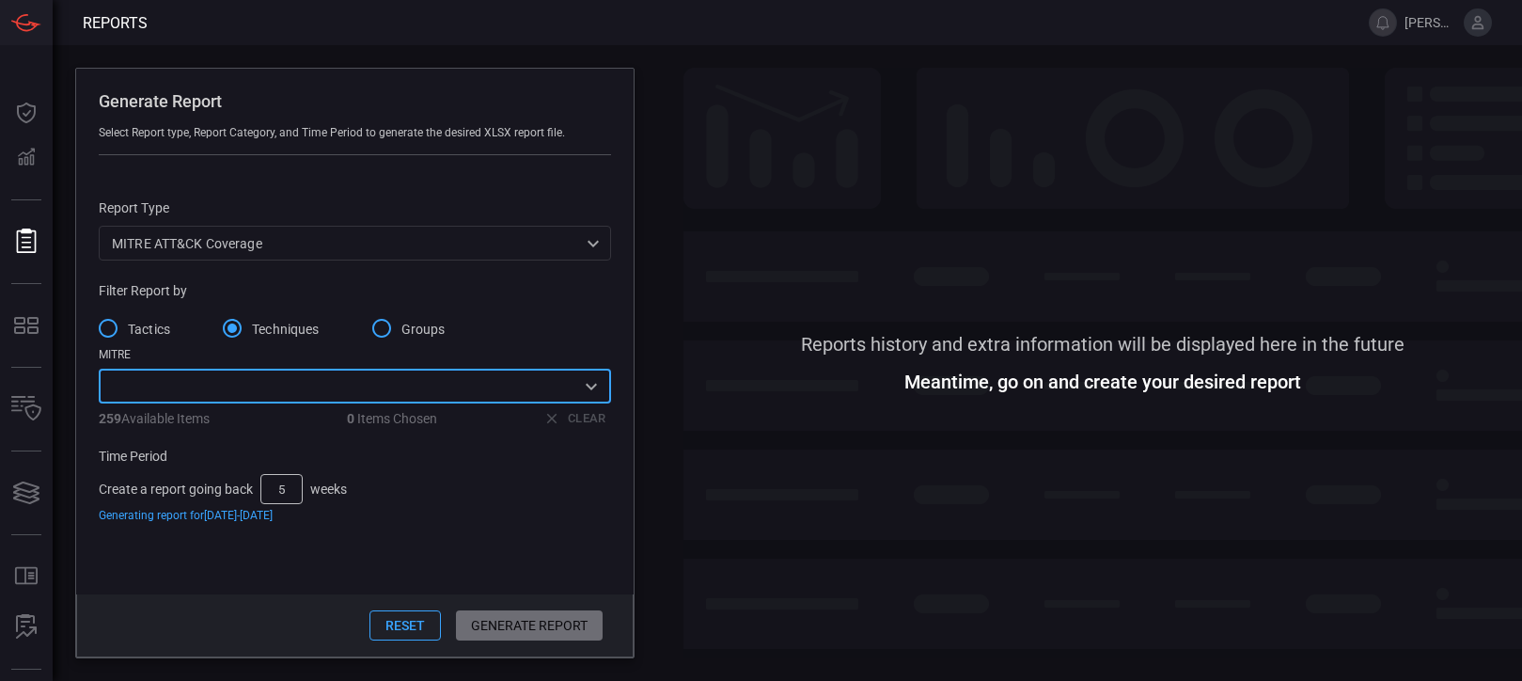
click at [386, 326] on input "Groups" at bounding box center [381, 327] width 39 height 39
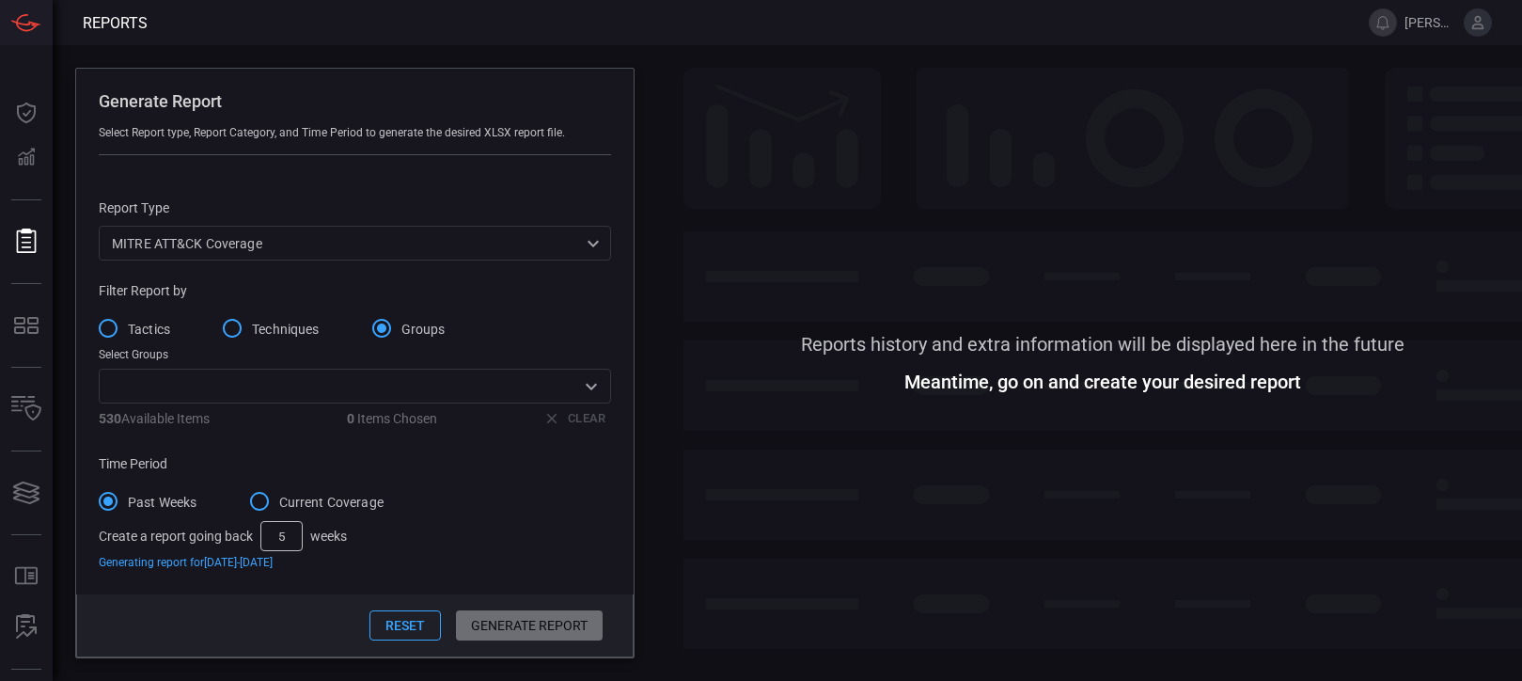
click at [255, 325] on span "Techniques" at bounding box center [286, 330] width 68 height 20
click at [252, 325] on input "Techniques" at bounding box center [231, 327] width 39 height 39
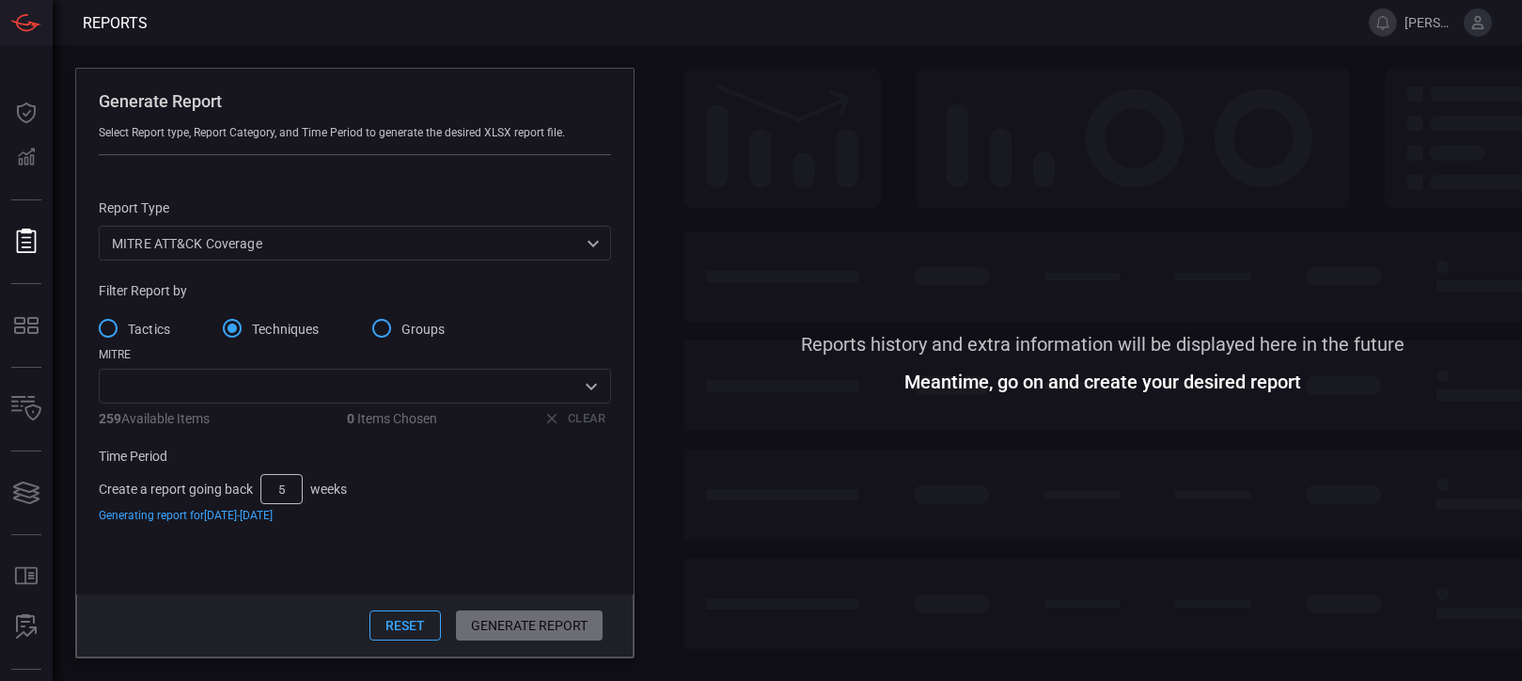
click at [109, 332] on input "Tactics" at bounding box center [107, 327] width 39 height 39
click at [242, 400] on div "​" at bounding box center [355, 386] width 512 height 35
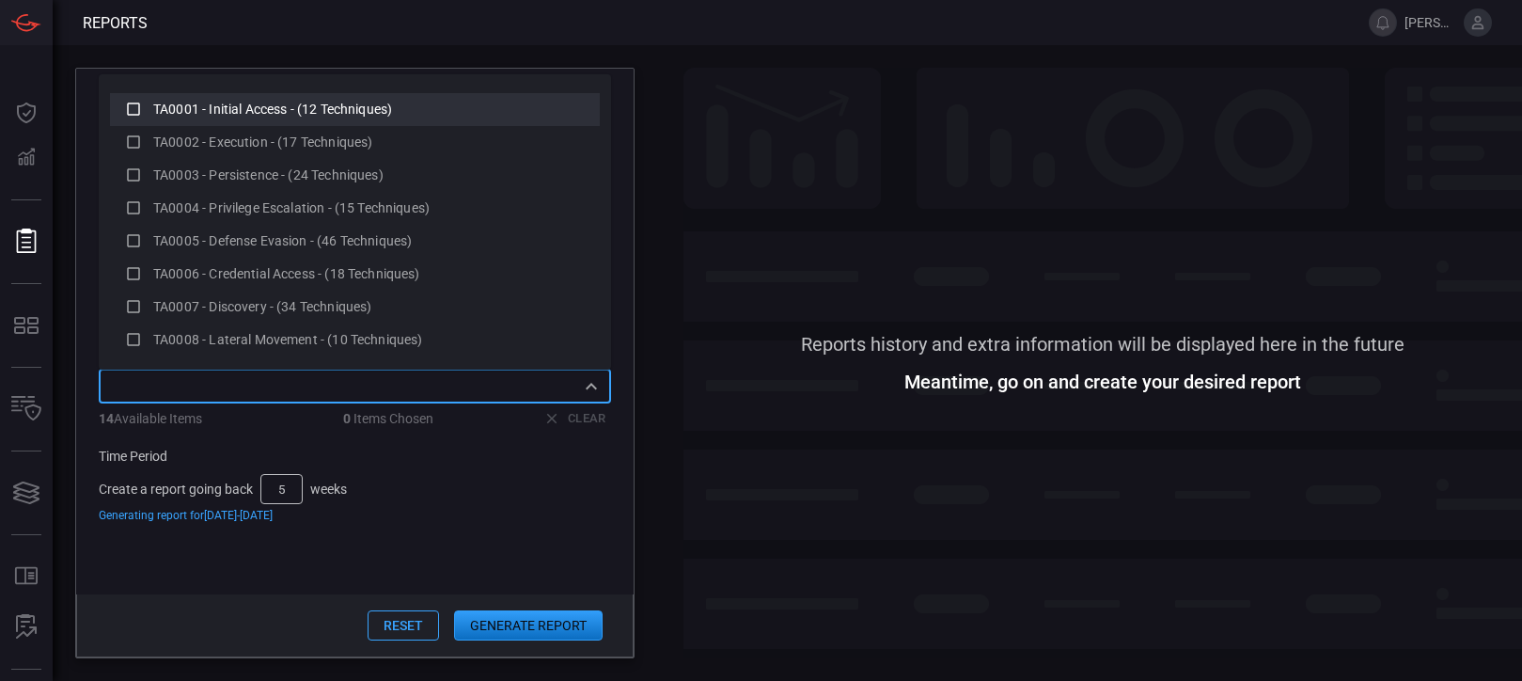
click at [243, 109] on span "TA0001 - Initial Access - (12 Techniques)" at bounding box center [272, 109] width 239 height 15
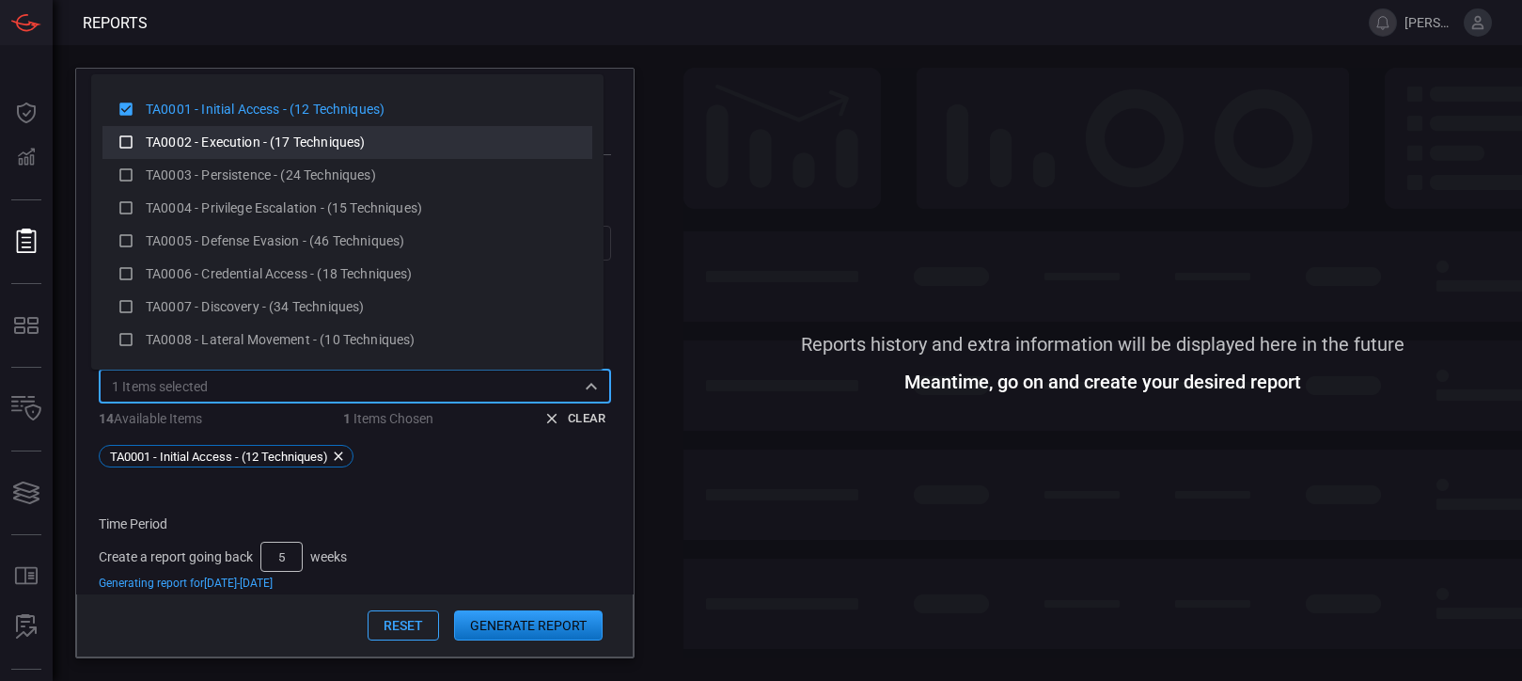
click at [244, 131] on div "TA0002 - Execution - (17 Techniques)" at bounding box center [348, 143] width 460 height 24
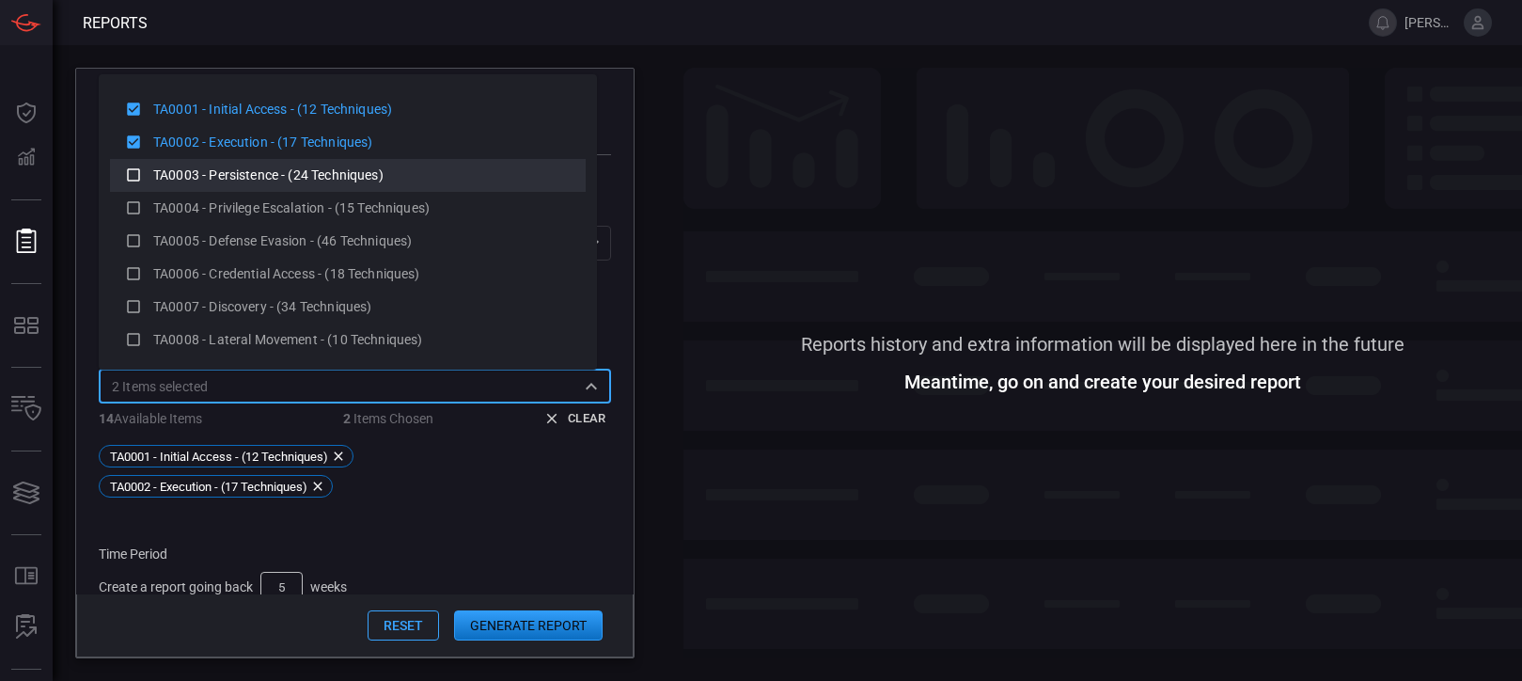
click at [244, 168] on span "TA0003 - Persistence - (24 Techniques)" at bounding box center [268, 174] width 230 height 15
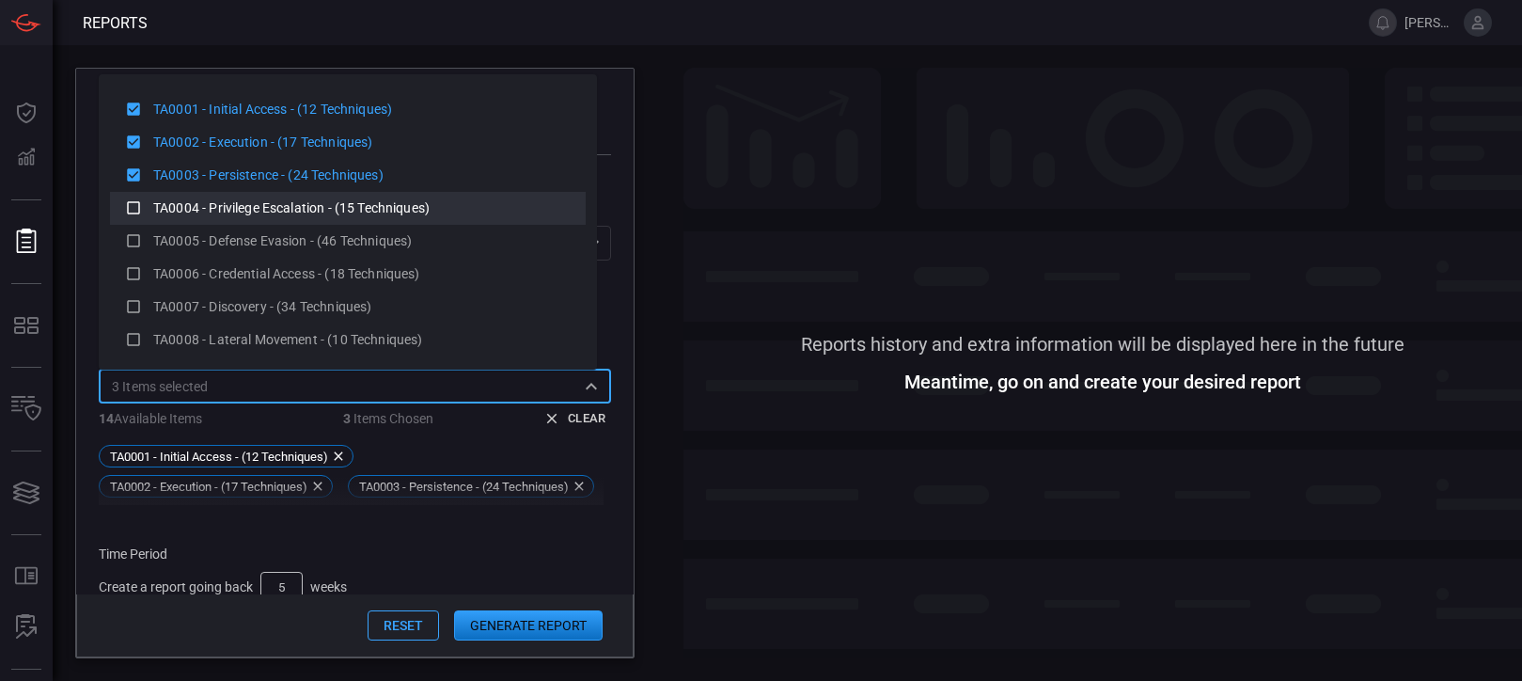
click at [250, 202] on span "TA0004 - Privilege Escalation - (15 Techniques)" at bounding box center [291, 207] width 276 height 15
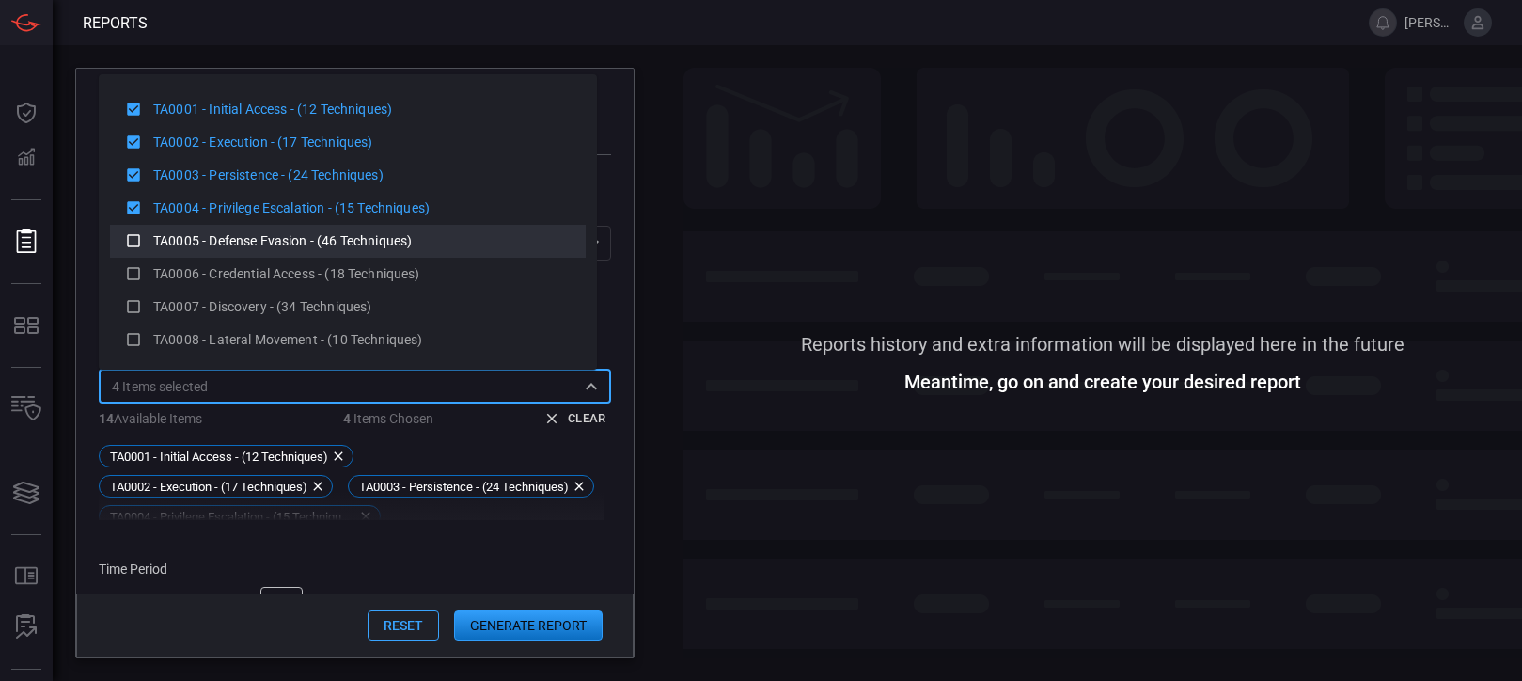
click at [250, 229] on div "TA0005 - Defense Evasion - (46 Techniques)" at bounding box center [348, 241] width 446 height 24
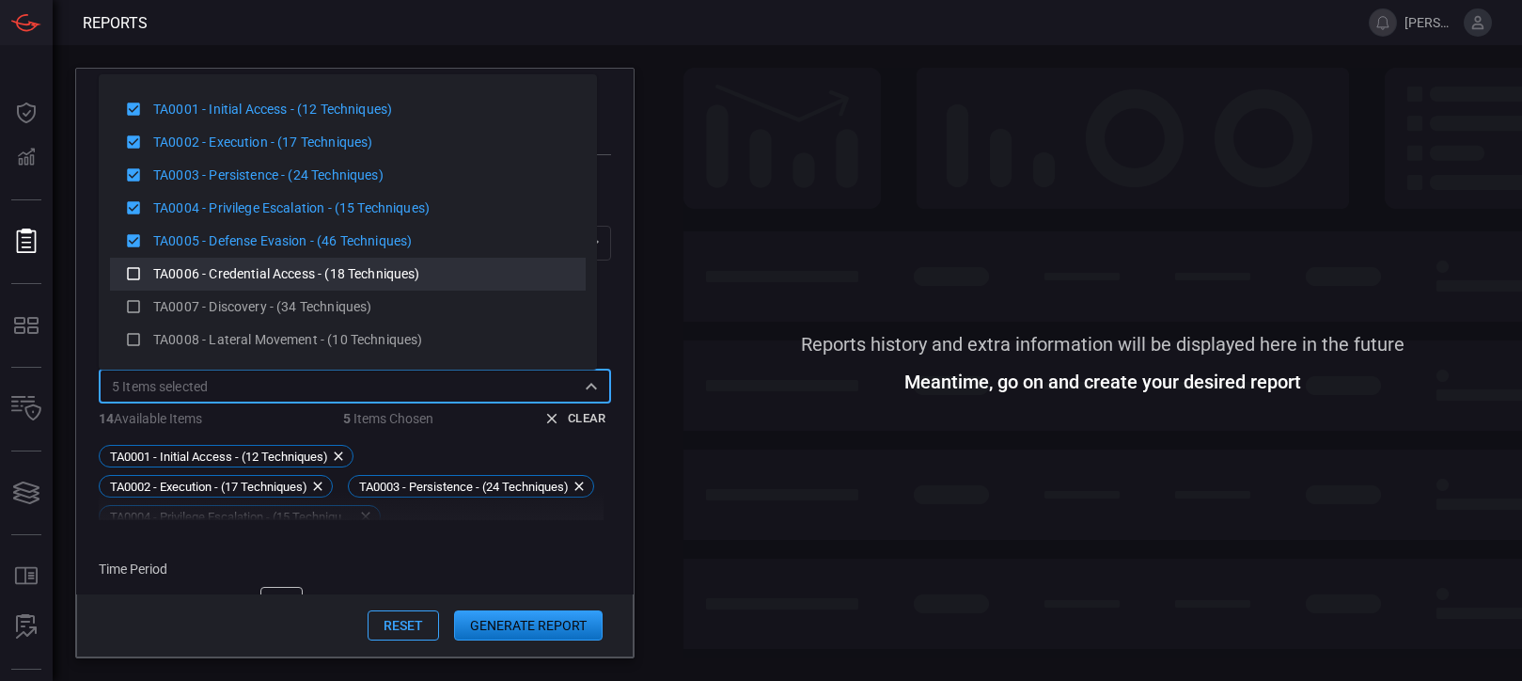
click at [261, 277] on span "TA0006 - Credential Access - (18 Techniques)" at bounding box center [286, 273] width 267 height 15
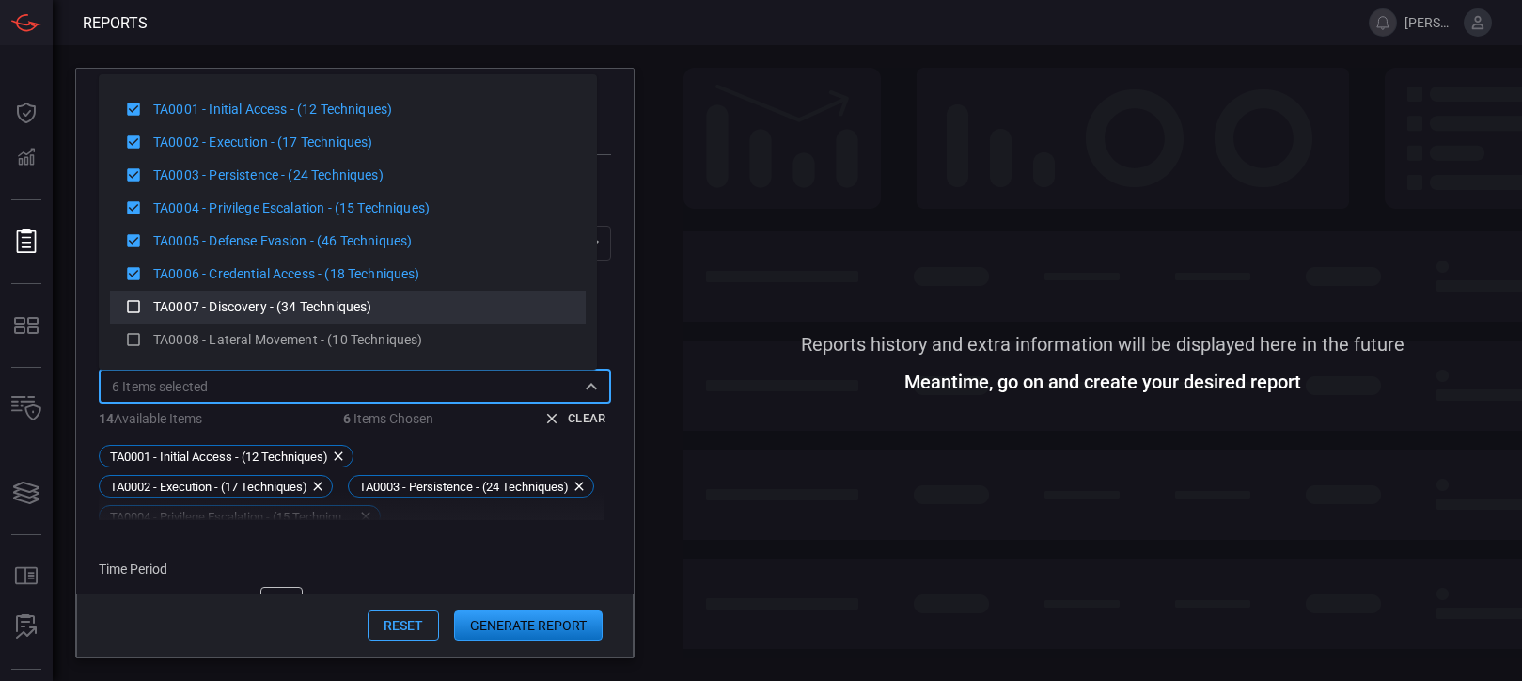
click at [262, 317] on div "TA0007 - Discovery - (34 Techniques)" at bounding box center [361, 307] width 417 height 20
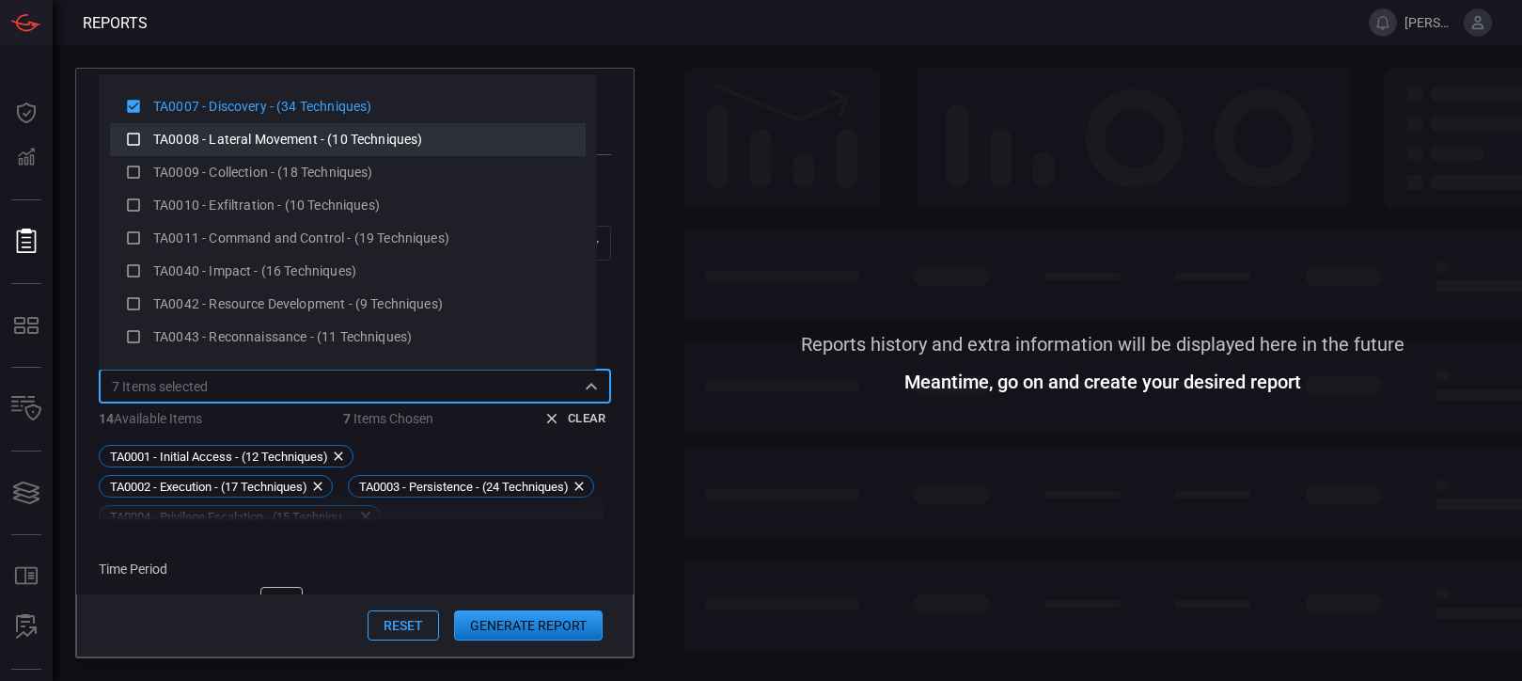
scroll to position [203, 0]
click at [248, 130] on span "TA0008 - Lateral Movement - (10 Techniques)" at bounding box center [287, 136] width 269 height 15
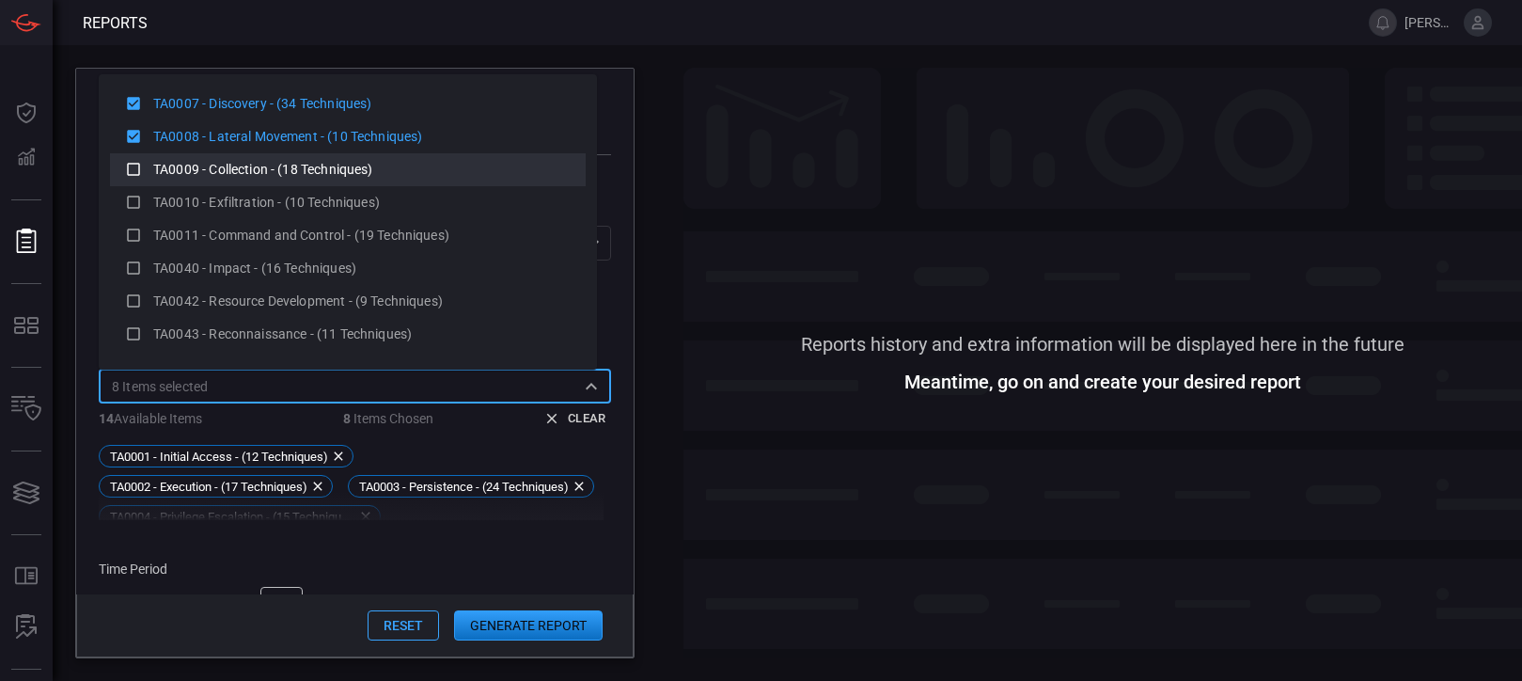
click at [266, 179] on div "TA0009 - Collection - (18 Techniques)" at bounding box center [361, 170] width 417 height 20
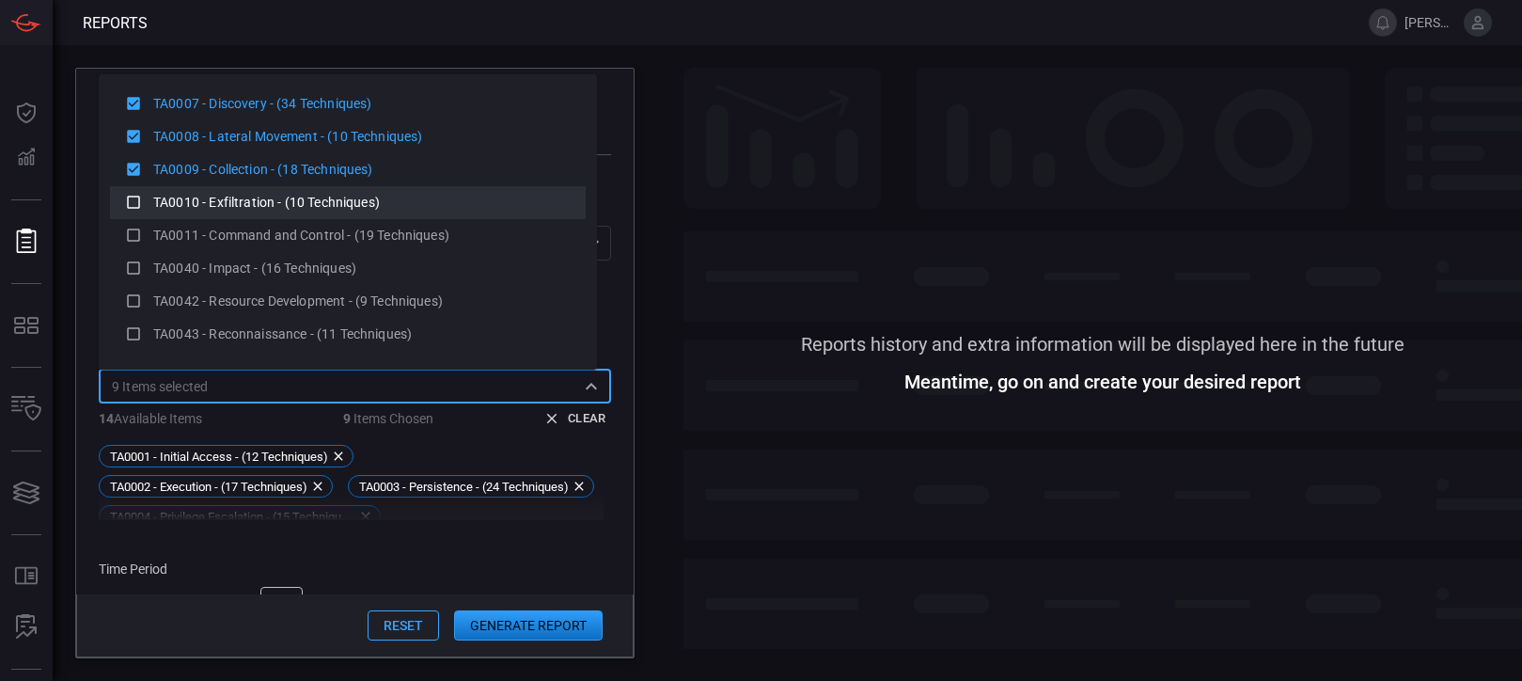
click at [271, 204] on span "TA0010 - Exfiltration - (10 Techniques)" at bounding box center [266, 202] width 227 height 15
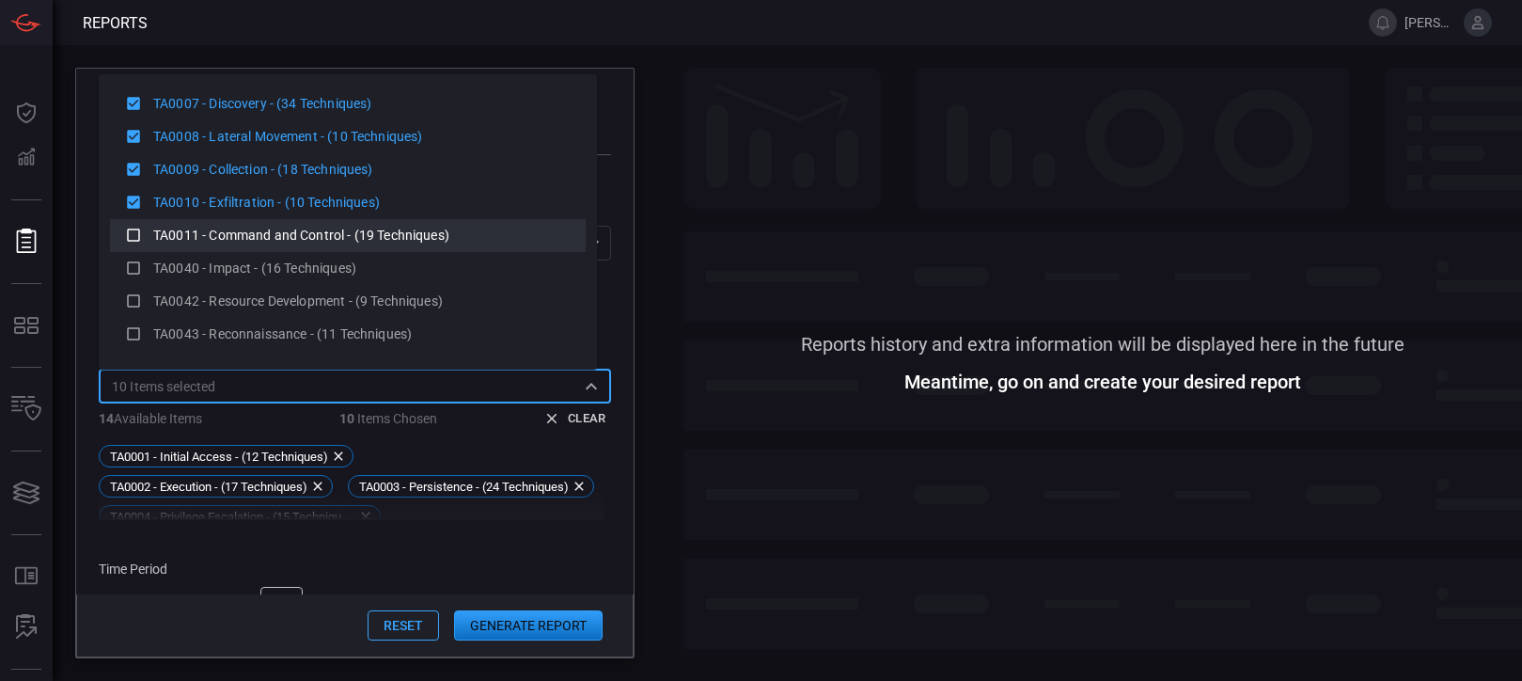
click at [280, 224] on div "TA0011 - Command and Control - (19 Techniques)" at bounding box center [348, 236] width 446 height 24
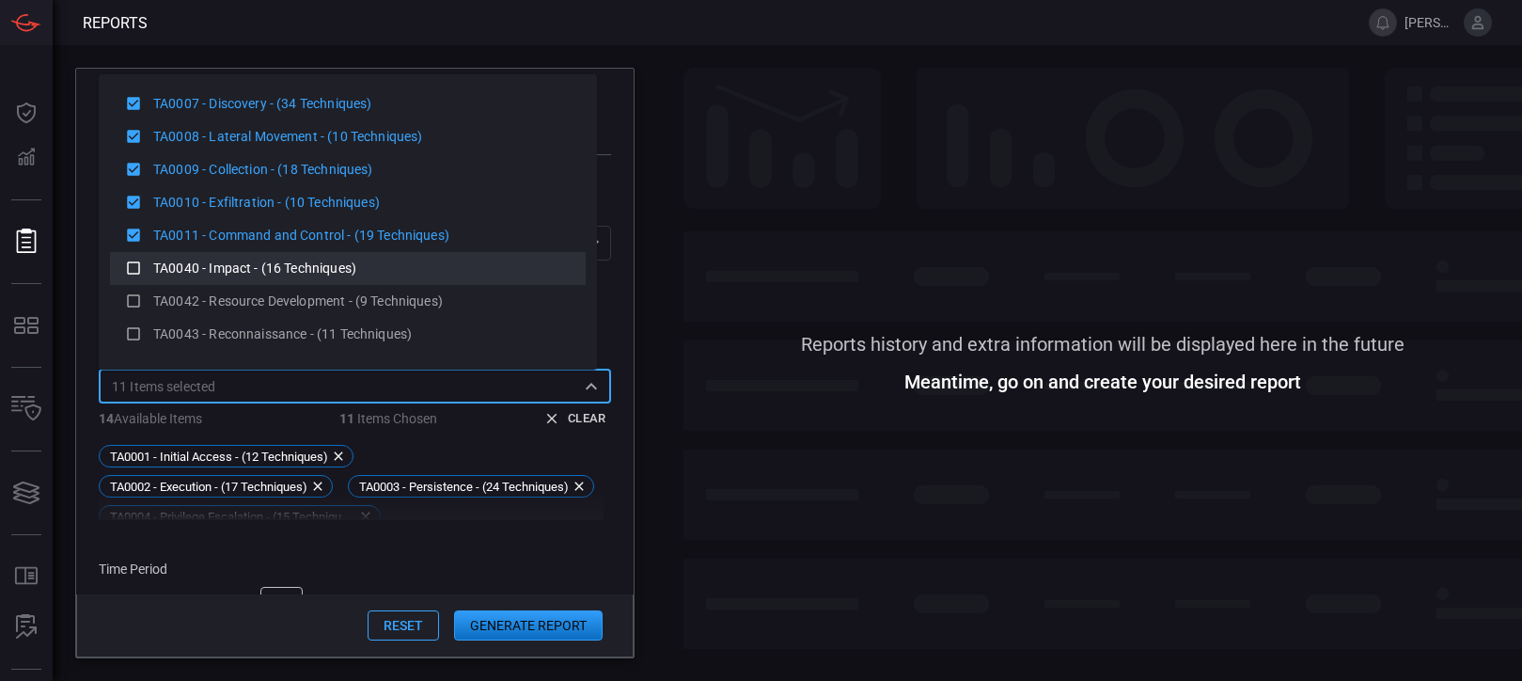
click at [287, 254] on li "TA0040 - Impact - (16 Techniques)" at bounding box center [348, 268] width 476 height 33
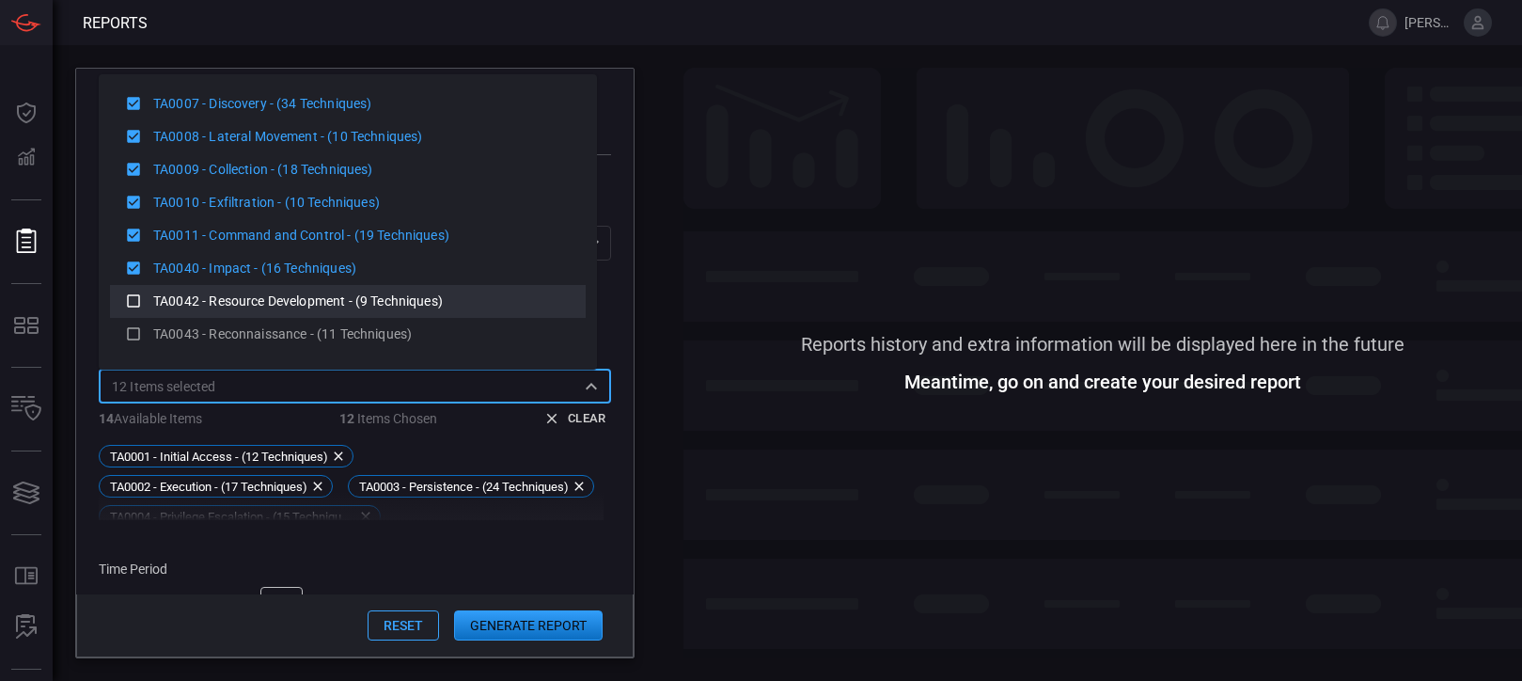
click at [288, 292] on div "TA0042 - Resource Development - (9 Techniques)" at bounding box center [361, 301] width 417 height 20
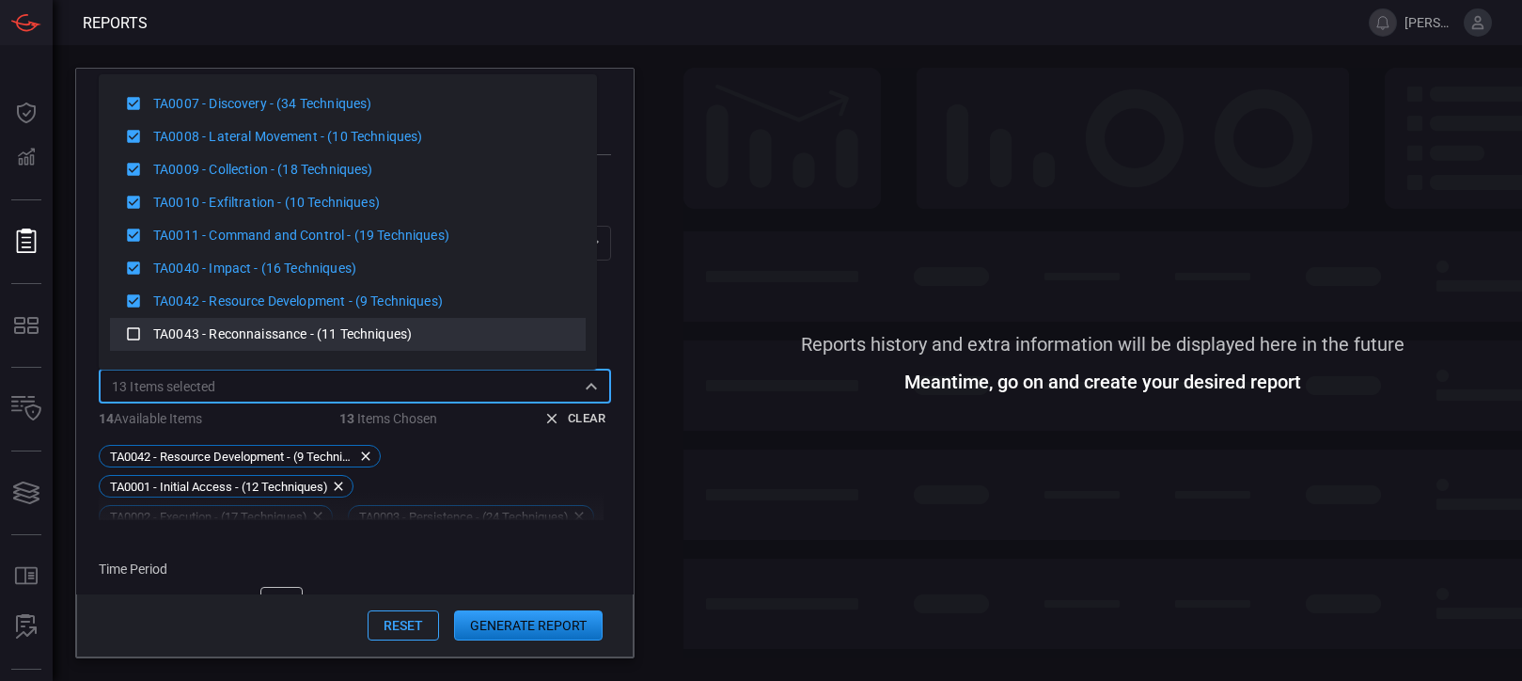
click at [288, 331] on span "TA0043 - Reconnaissance - (11 Techniques)" at bounding box center [282, 333] width 259 height 15
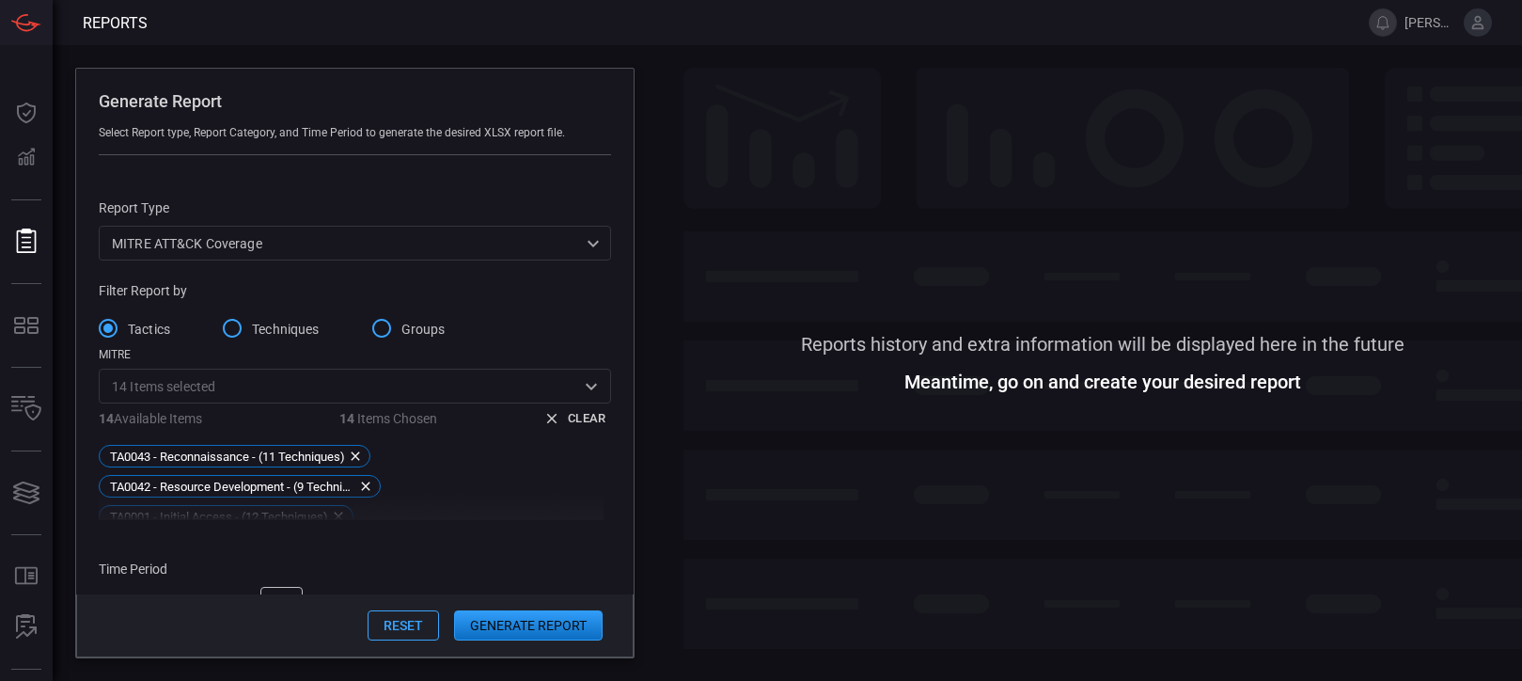
click at [486, 445] on div "TA0043 - Reconnaissance - (11 Techniques) TA0042 - Resource Development - (9 Te…" at bounding box center [355, 482] width 512 height 113
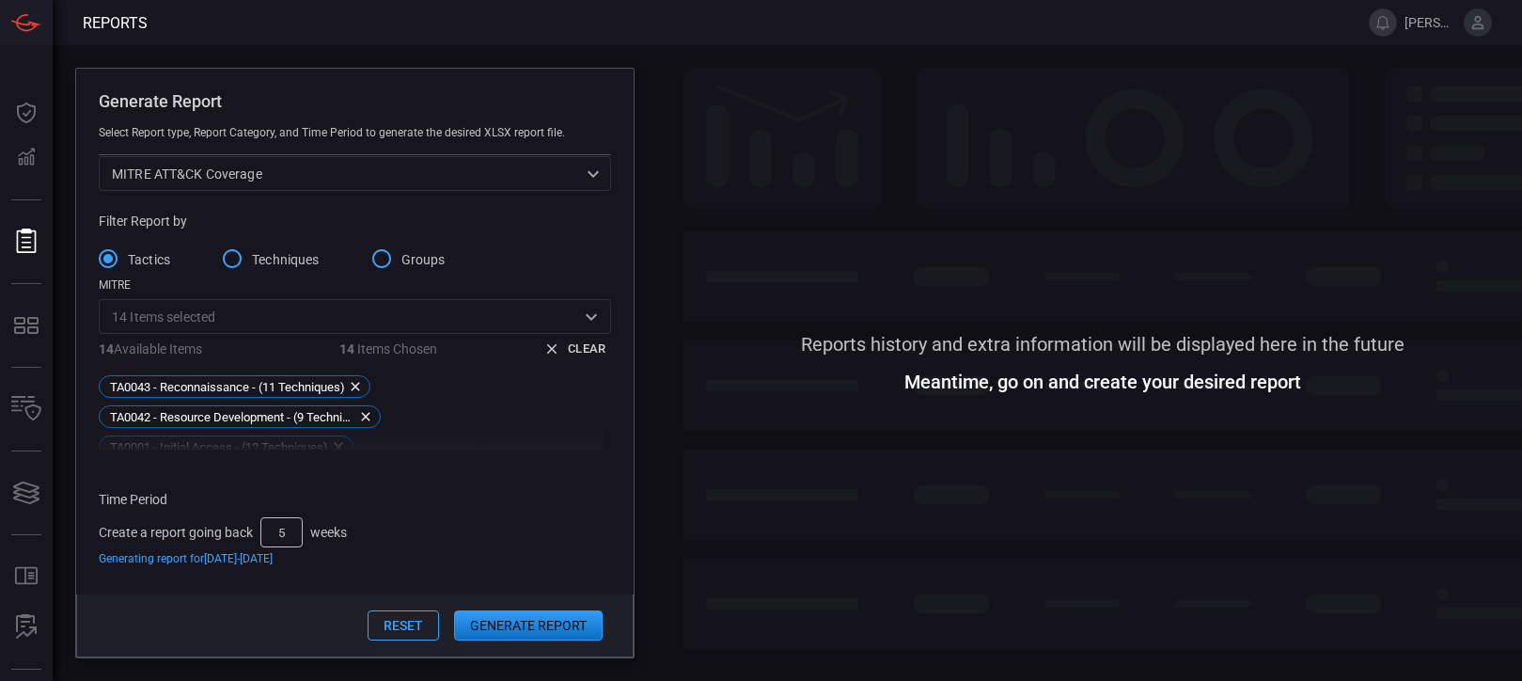
click at [553, 620] on button "Generate Report" at bounding box center [528, 625] width 149 height 30
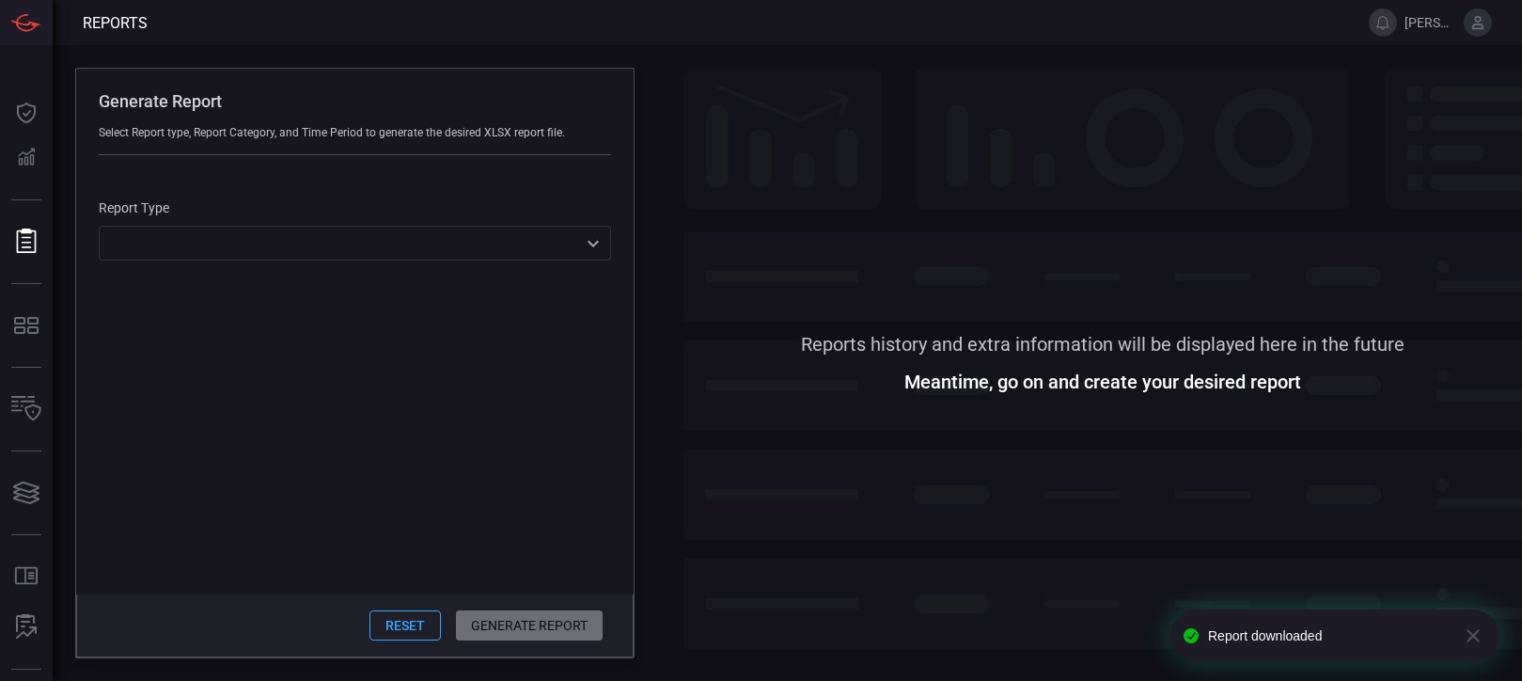
click at [291, 241] on div "​ ​" at bounding box center [355, 243] width 512 height 35
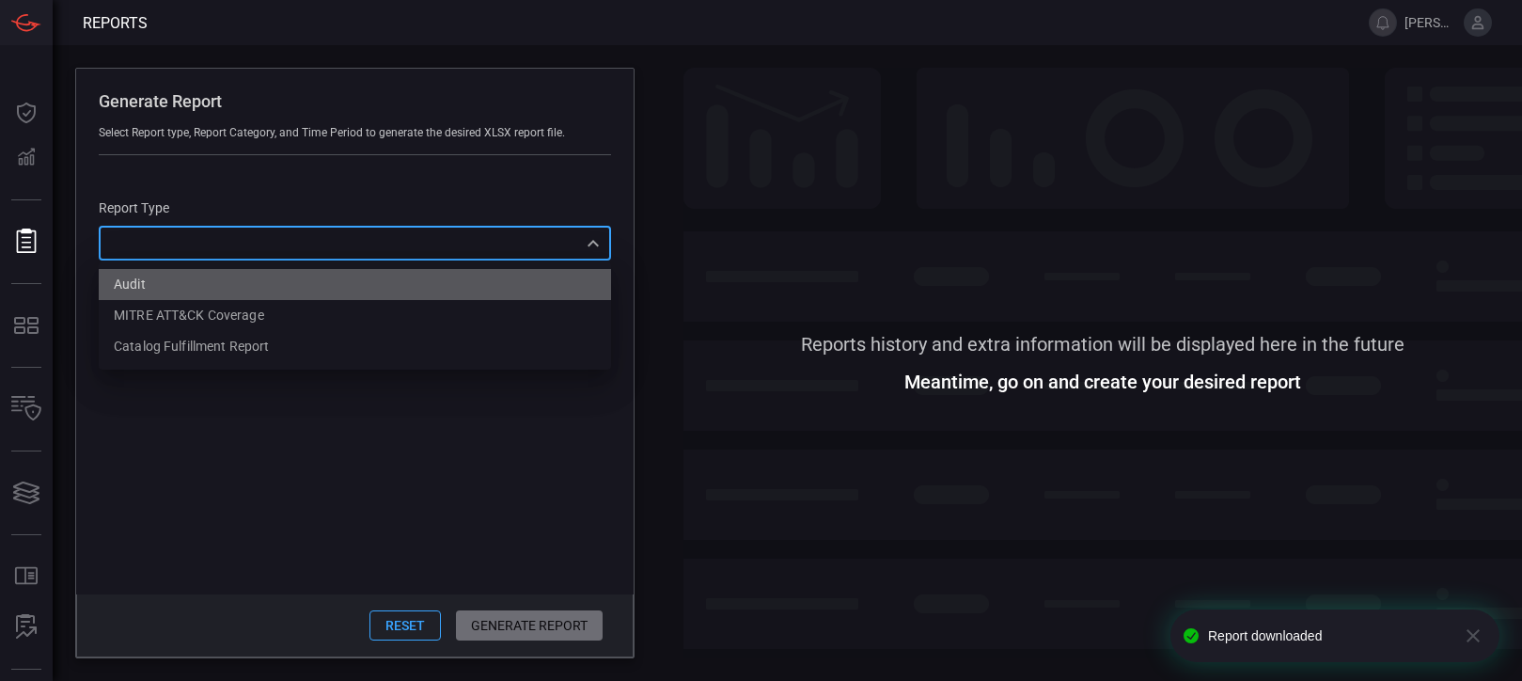
click at [218, 289] on li "Audit" at bounding box center [355, 284] width 512 height 31
type input "Audit"
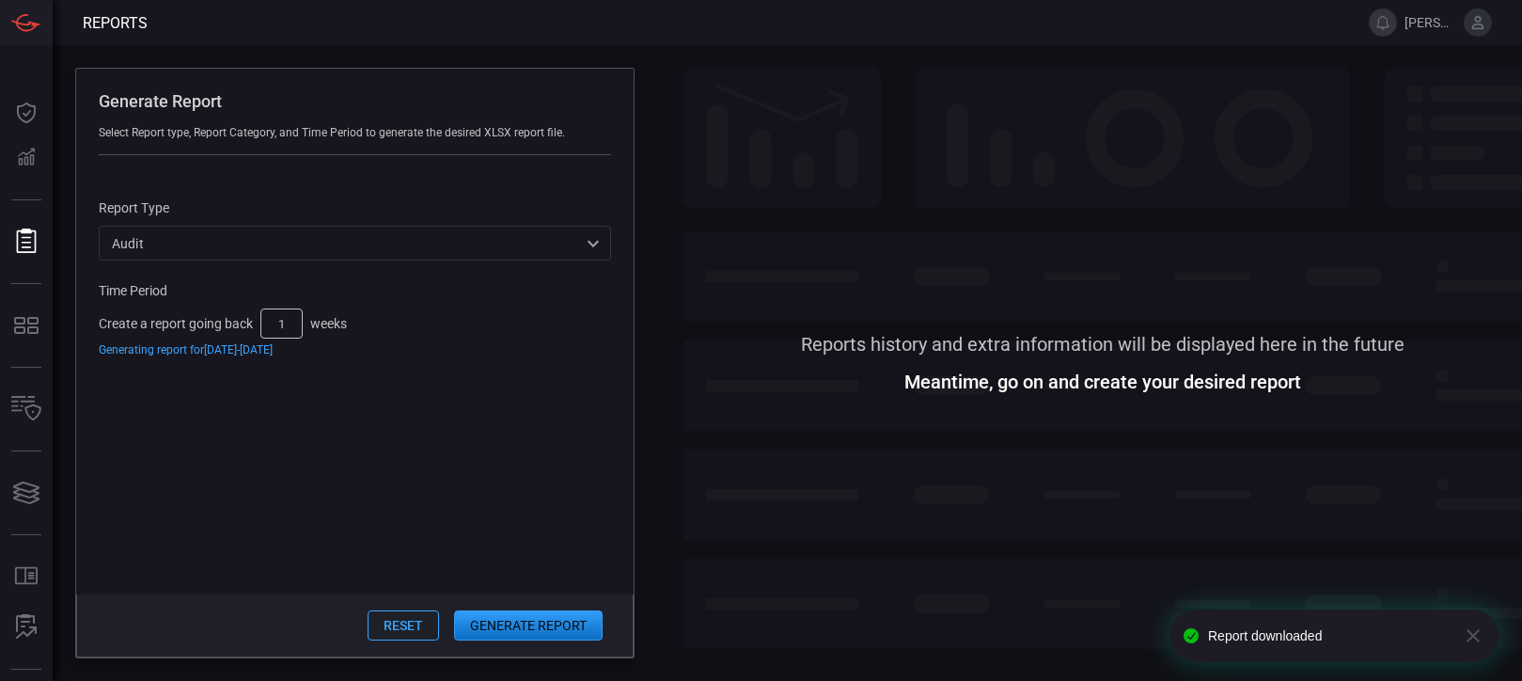
drag, startPoint x: 264, startPoint y: 321, endPoint x: 237, endPoint y: 319, distance: 27.3
click at [237, 319] on div "Create a report going back 1 weeks Generating report for [DATE] - [DATE]" at bounding box center [355, 332] width 512 height 48
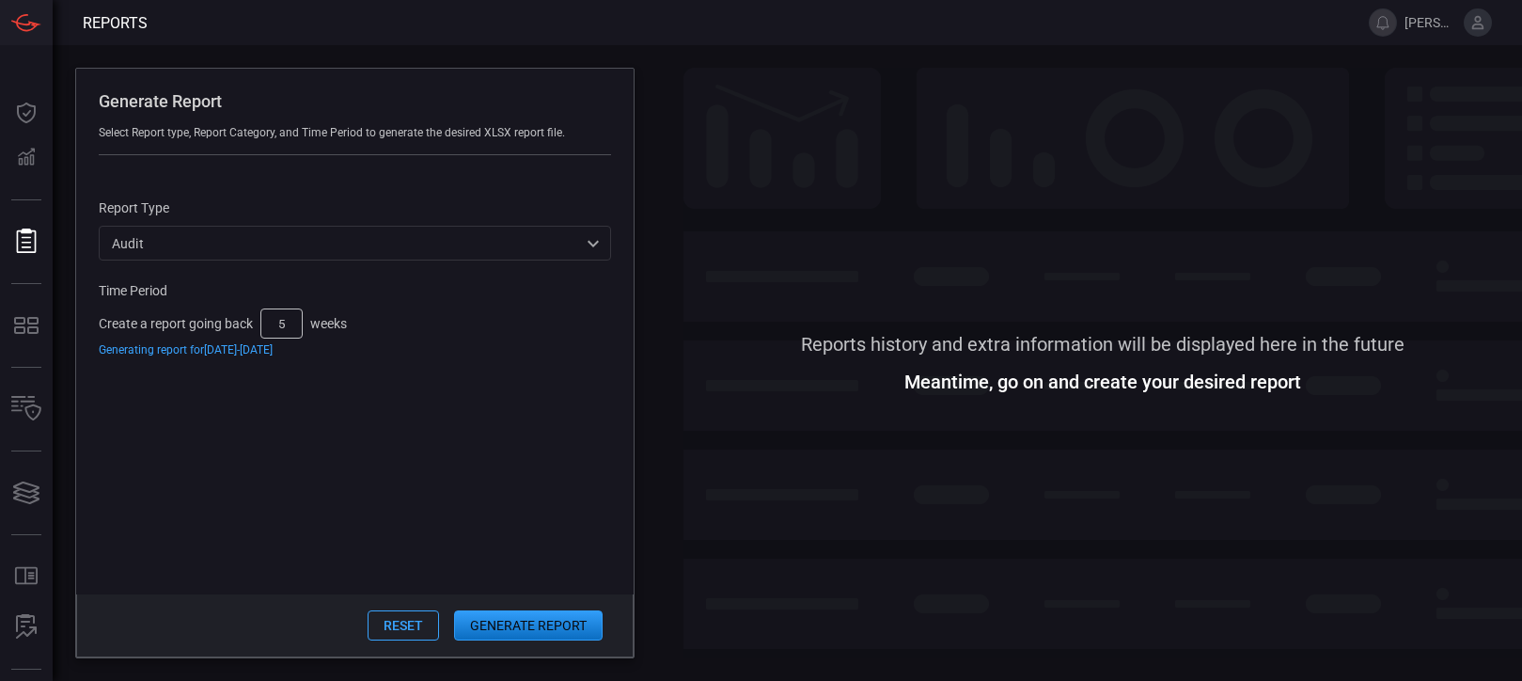
type input "5"
click at [418, 377] on span at bounding box center [354, 475] width 557 height 238
click at [544, 627] on button "Generate Report" at bounding box center [528, 625] width 149 height 30
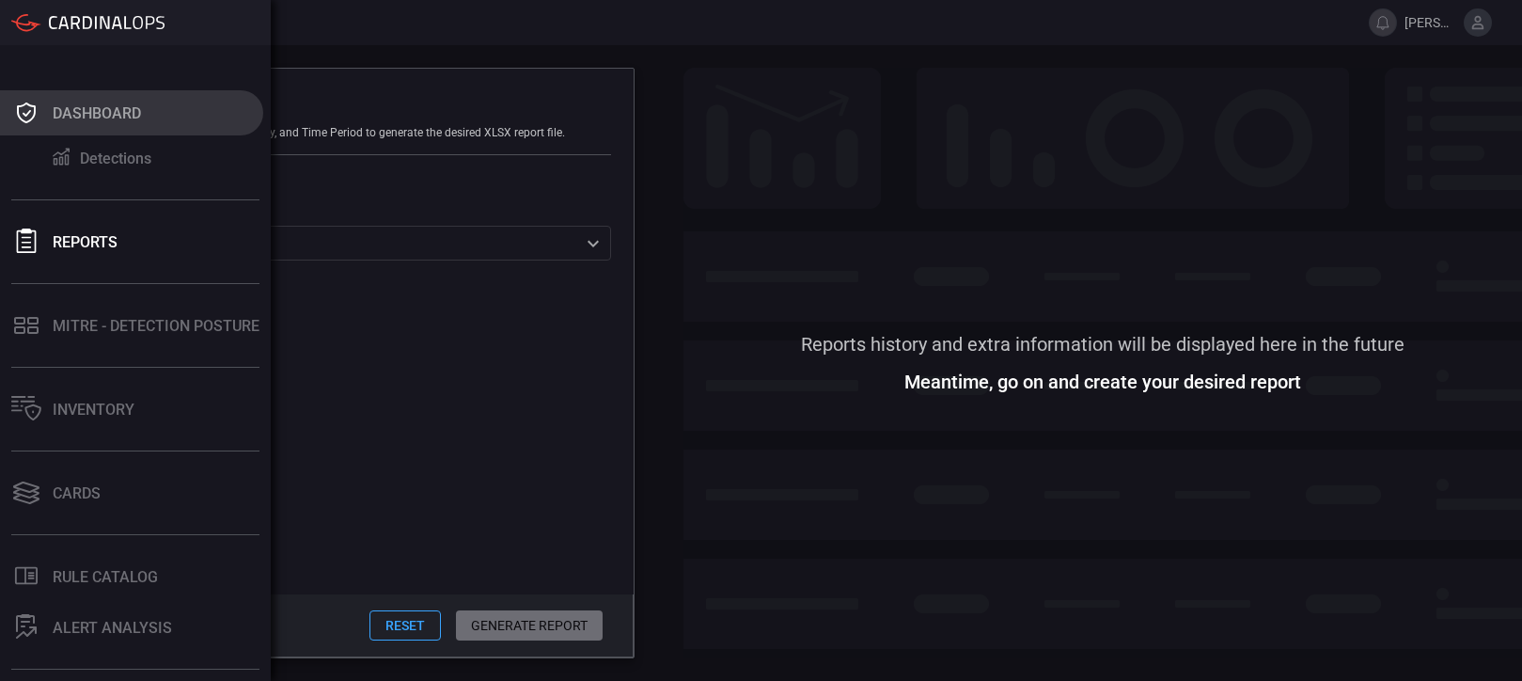
click at [38, 121] on icon at bounding box center [26, 113] width 30 height 26
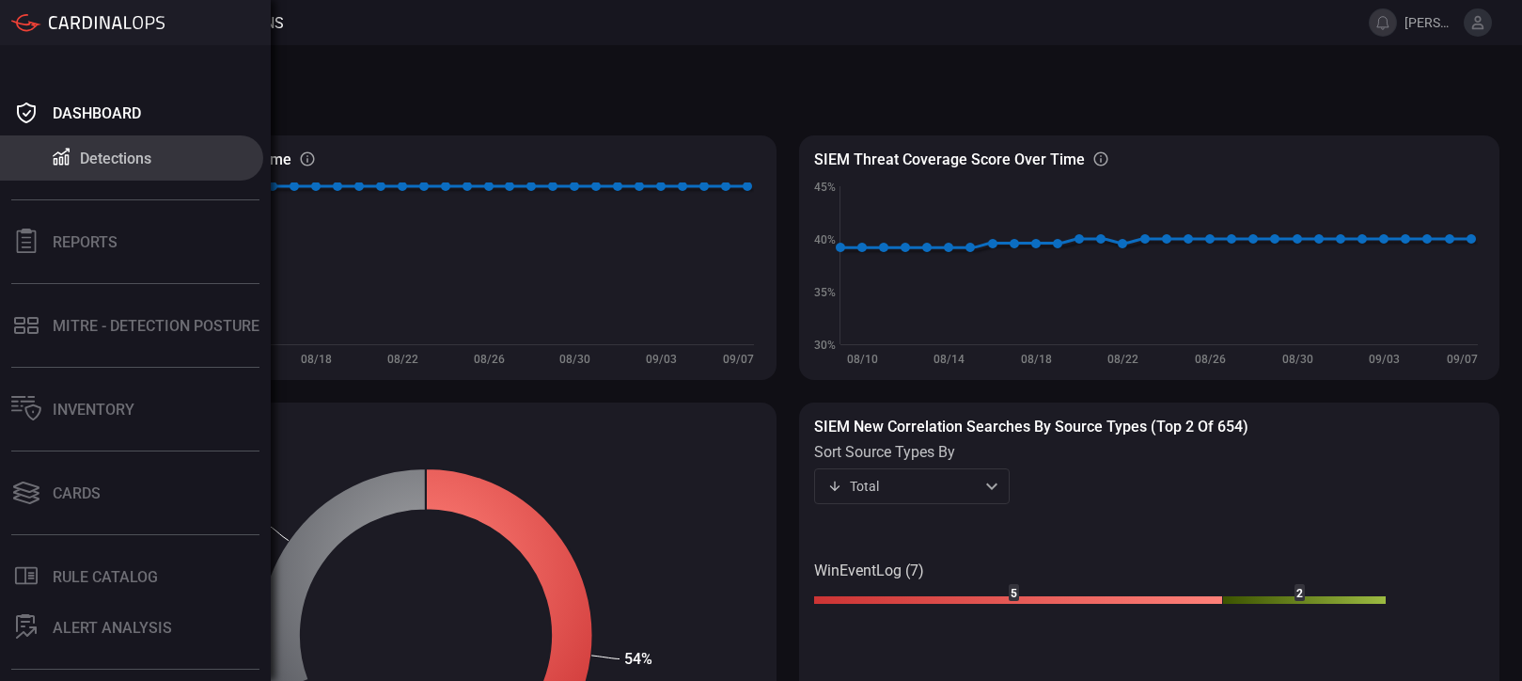
click at [77, 165] on button "Detections" at bounding box center [131, 157] width 263 height 45
click at [72, 245] on div "Reports" at bounding box center [85, 242] width 65 height 18
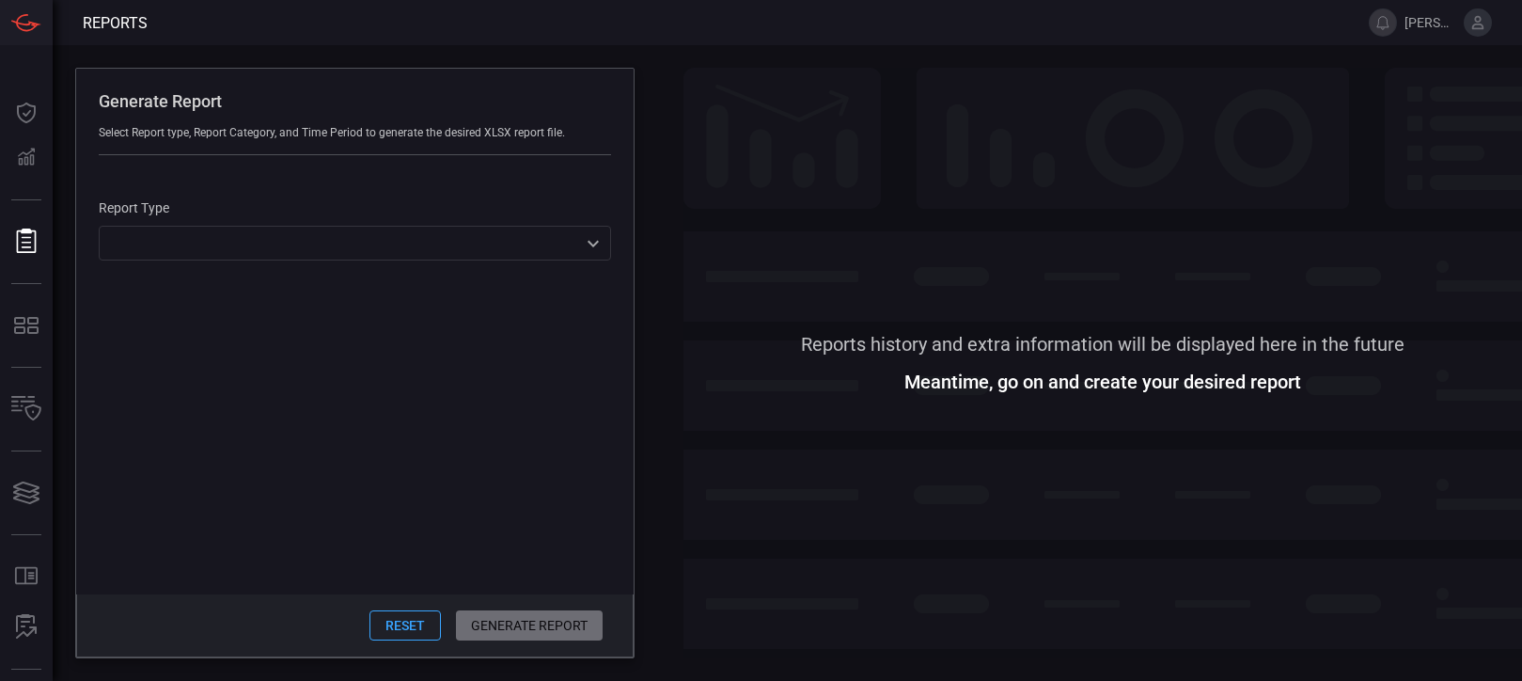
click at [1043, 107] on span at bounding box center [1102, 202] width 839 height 269
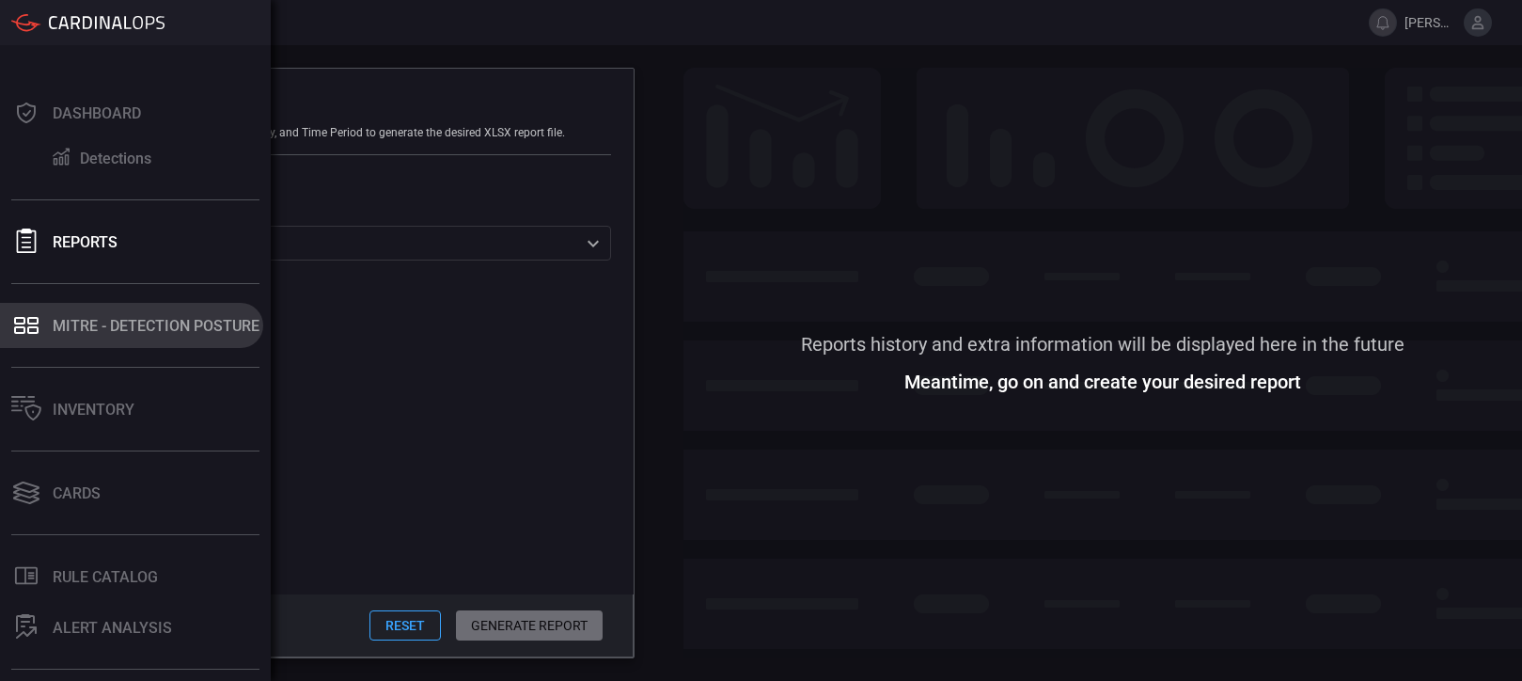
click at [111, 338] on button "MITRE - Detection Posture" at bounding box center [131, 325] width 263 height 45
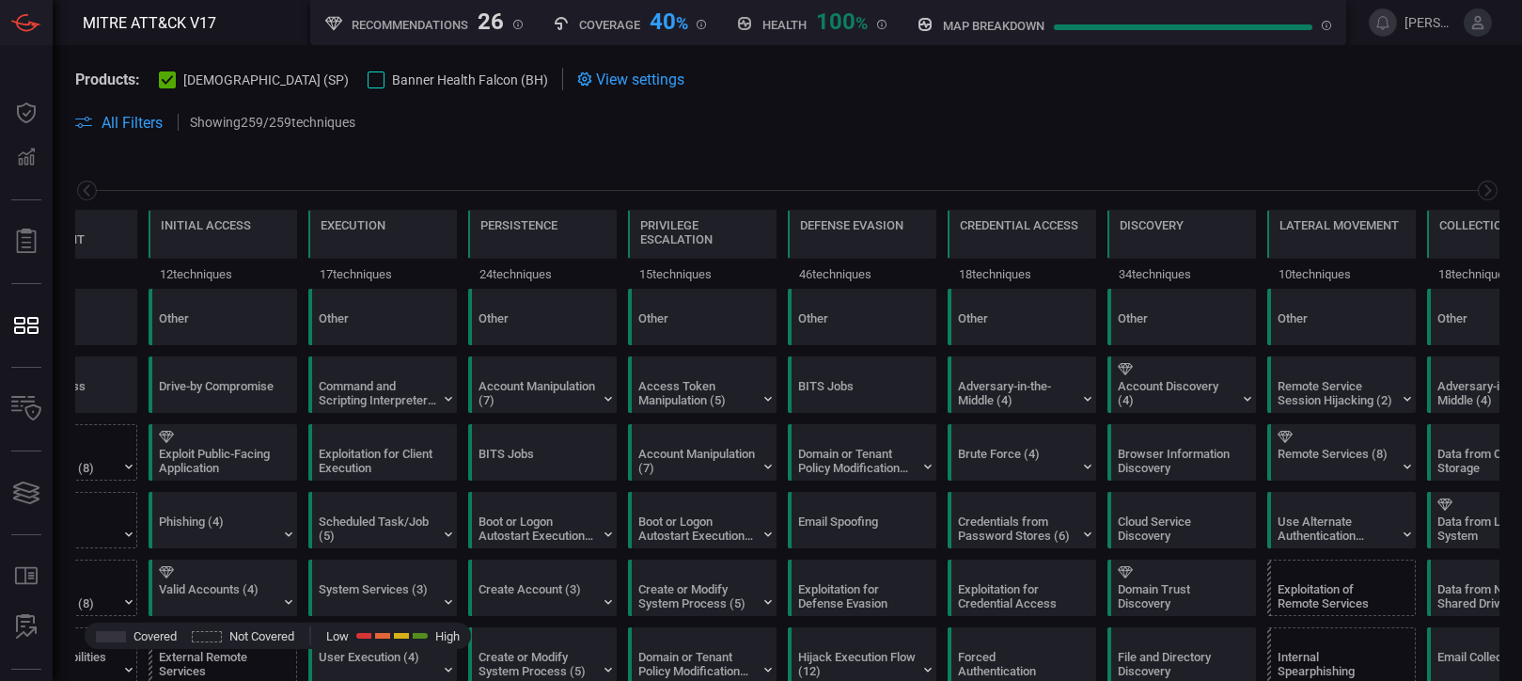
click at [596, 78] on span "View settings" at bounding box center [640, 80] width 88 height 18
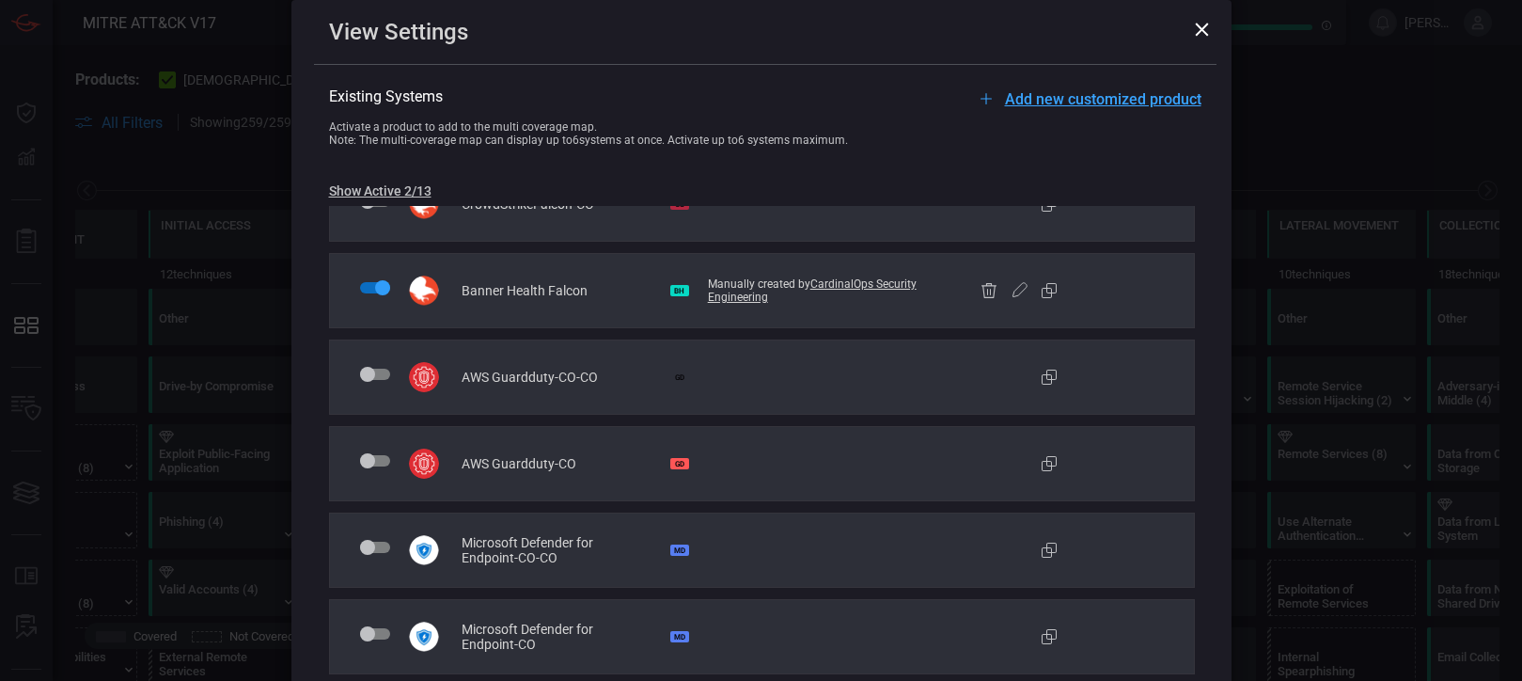
scroll to position [82, 0]
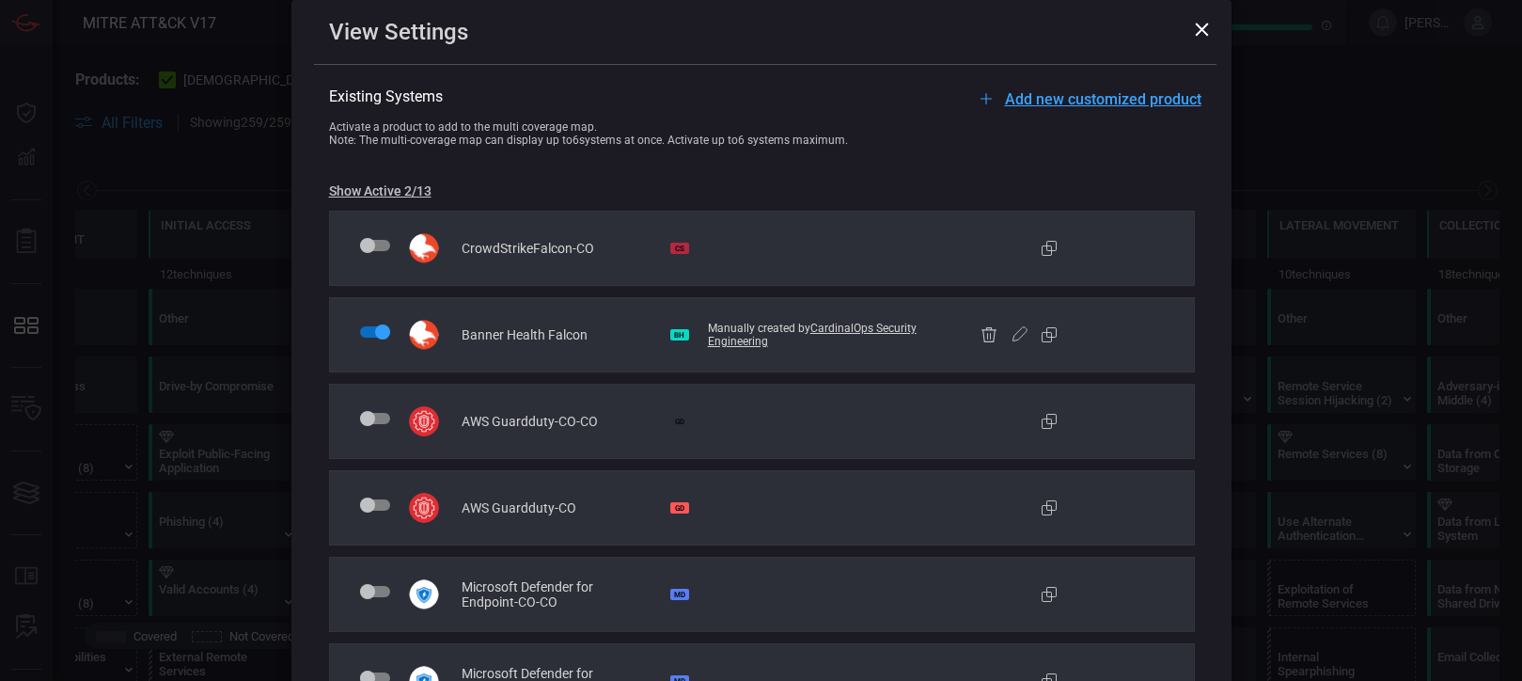
click at [1196, 25] on icon at bounding box center [1202, 30] width 14 height 14
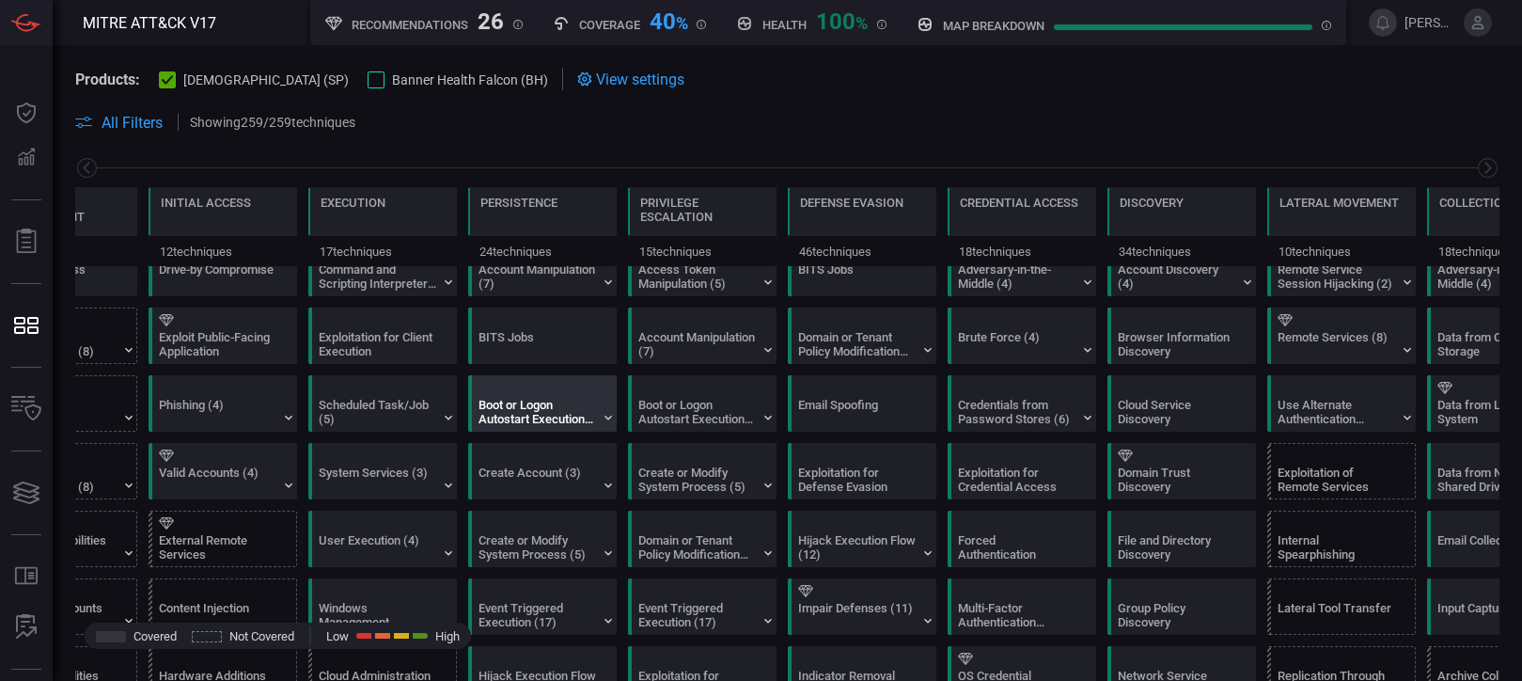
scroll to position [0, 0]
